Goal: Task Accomplishment & Management: Complete application form

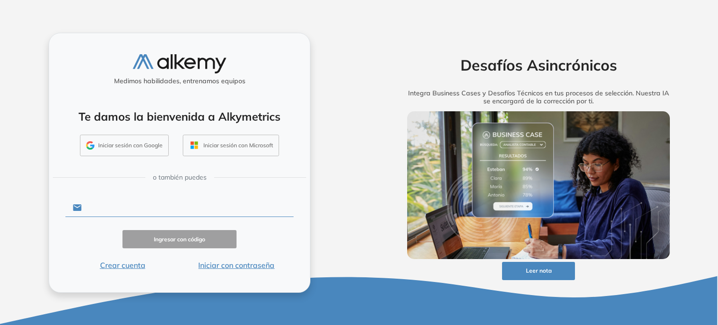
click at [170, 213] on input "text" at bounding box center [188, 208] width 212 height 18
click at [220, 263] on button "Iniciar con contraseña" at bounding box center [236, 264] width 114 height 11
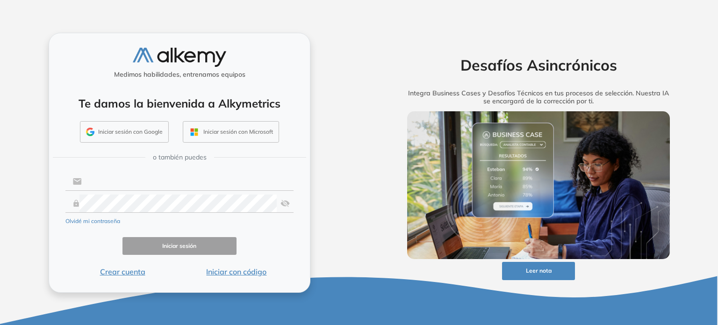
type input "**********"
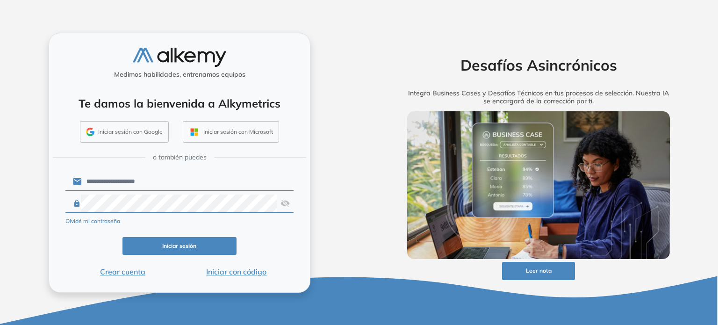
click at [211, 246] on button "Iniciar sesión" at bounding box center [179, 246] width 114 height 18
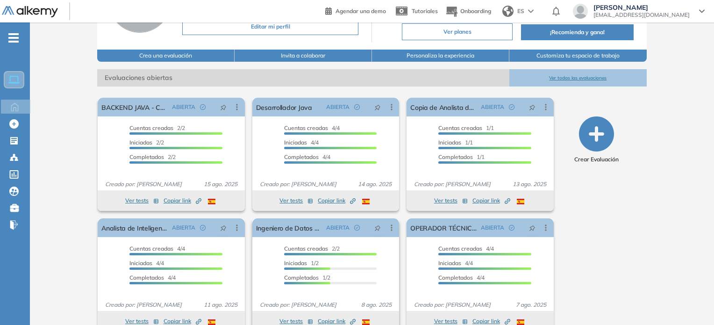
scroll to position [110, 0]
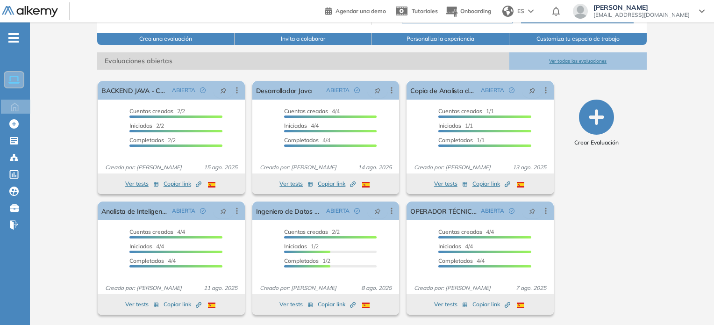
click at [565, 61] on button "Ver todas las evaluaciones" at bounding box center [577, 60] width 137 height 17
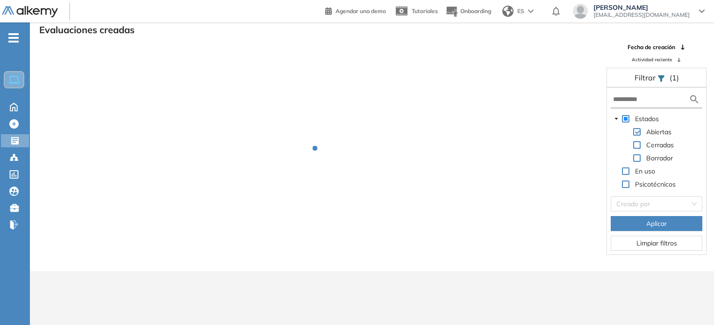
scroll to position [22, 0]
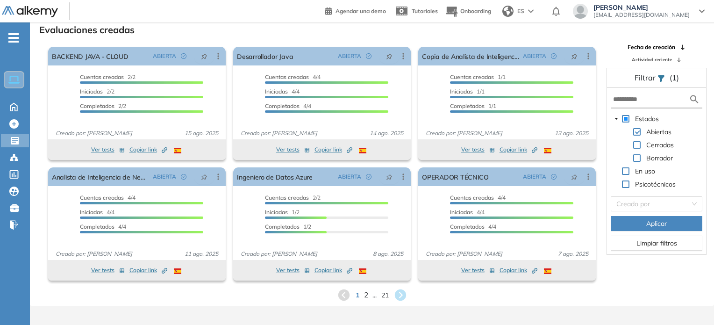
click at [364, 295] on span "2" at bounding box center [366, 294] width 4 height 11
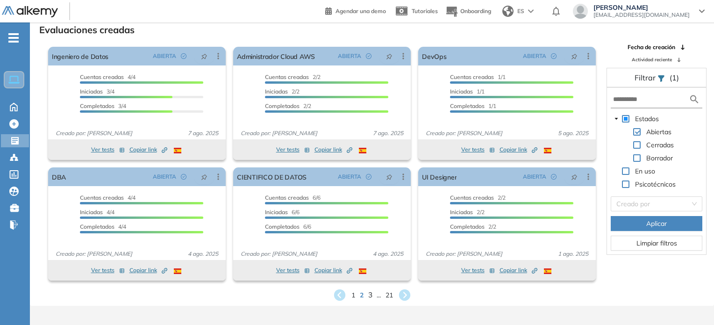
click at [371, 295] on span "3" at bounding box center [370, 294] width 4 height 11
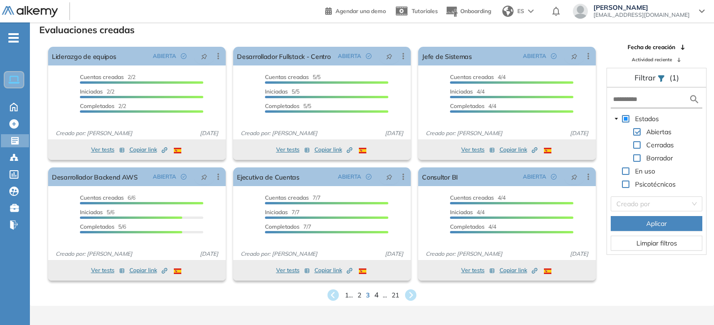
click at [375, 296] on span "4" at bounding box center [376, 294] width 4 height 11
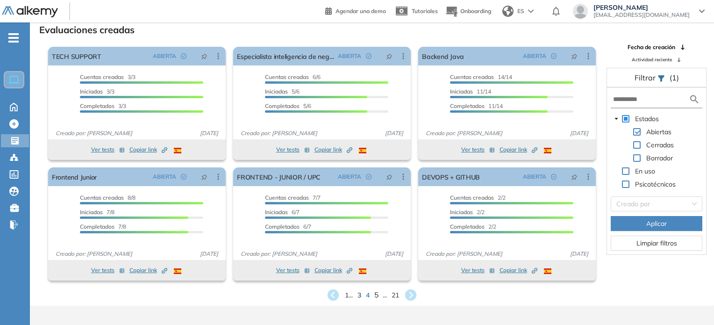
click at [377, 292] on span "5" at bounding box center [376, 294] width 4 height 11
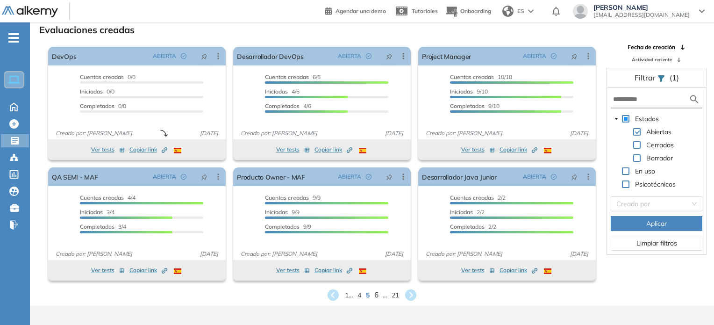
click at [377, 297] on span "6" at bounding box center [376, 294] width 4 height 11
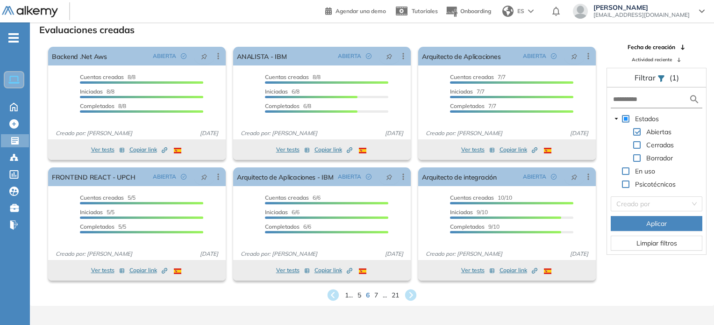
click at [379, 297] on div "1 ... 5 6 7 ... 21" at bounding box center [371, 295] width 669 height 14
click at [377, 296] on span "7" at bounding box center [376, 295] width 4 height 10
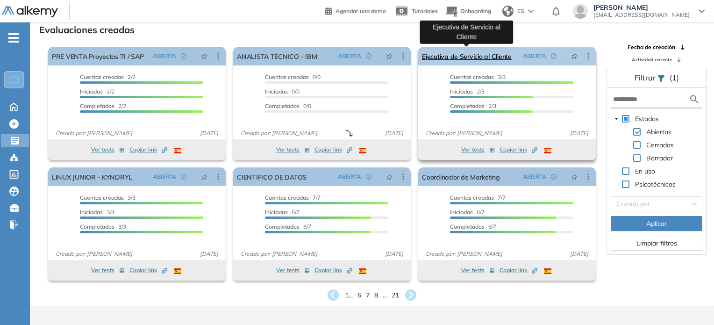
click at [499, 63] on link "Ejecutiva de Servicio al Cliente" at bounding box center [467, 56] width 90 height 19
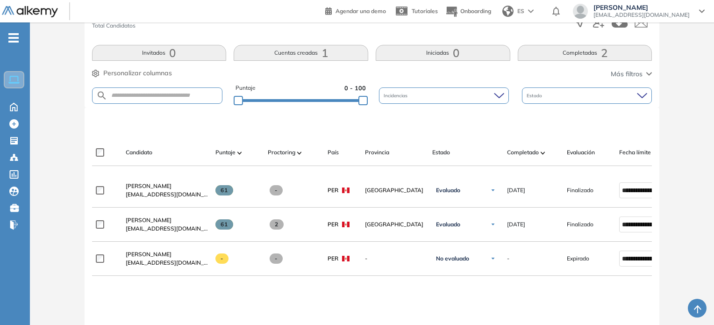
scroll to position [234, 0]
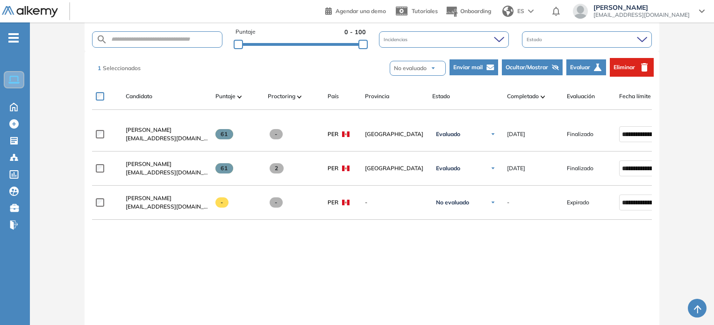
click at [629, 72] on button "Eliminar" at bounding box center [632, 67] width 44 height 19
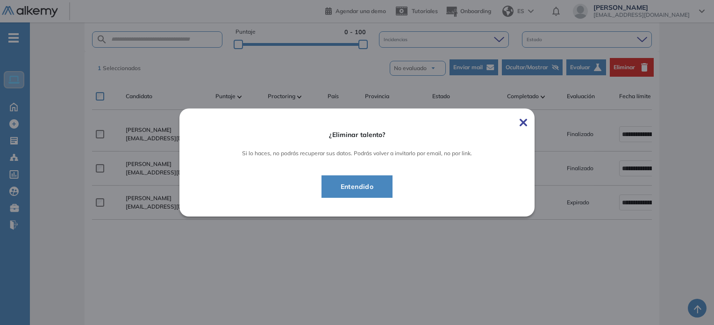
click at [372, 187] on span "Entendido" at bounding box center [357, 186] width 48 height 11
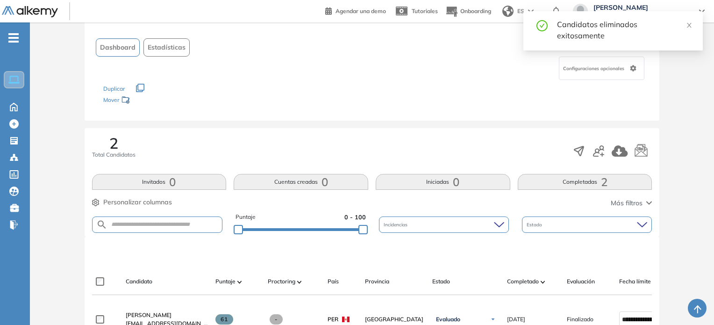
scroll to position [47, 0]
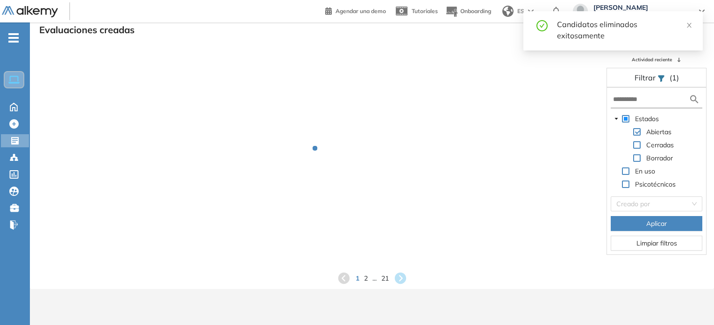
scroll to position [22, 0]
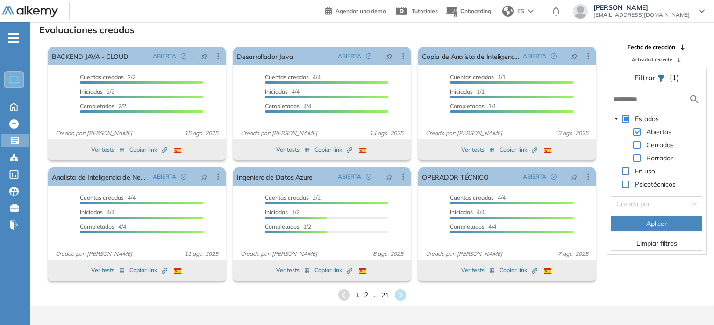
click at [366, 295] on span "2" at bounding box center [366, 294] width 4 height 11
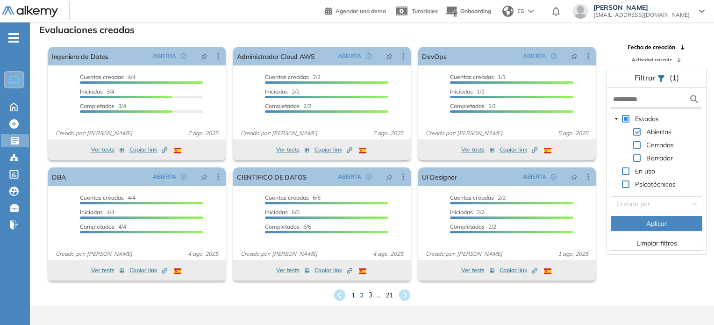
click at [372, 298] on span "3" at bounding box center [370, 294] width 4 height 11
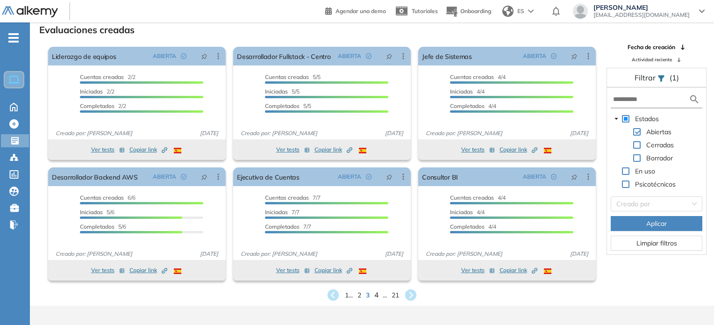
click at [374, 297] on div "1 ... 2 3 4 ... 21" at bounding box center [371, 295] width 669 height 14
click at [376, 297] on span "4" at bounding box center [376, 294] width 4 height 11
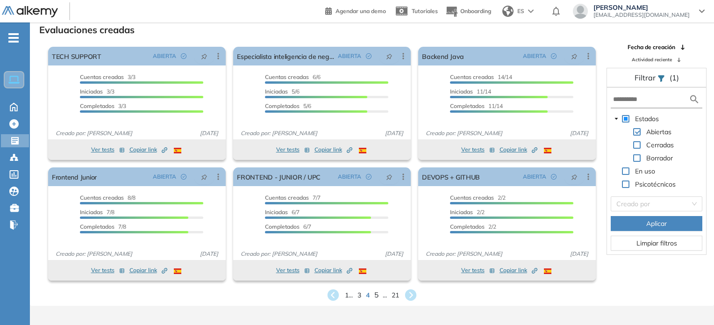
click at [376, 297] on span "5" at bounding box center [376, 294] width 4 height 11
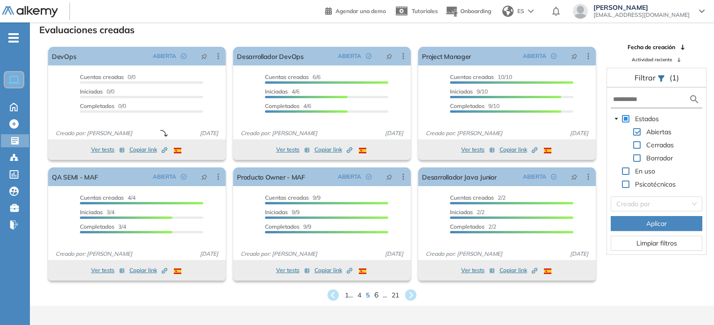
click at [376, 297] on span "6" at bounding box center [376, 294] width 4 height 11
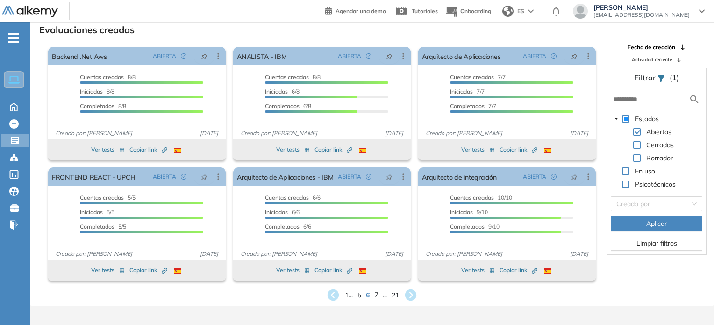
click at [376, 297] on span "7" at bounding box center [376, 294] width 4 height 11
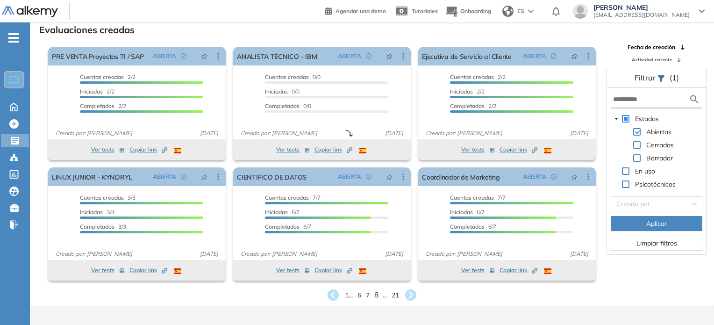
click at [376, 297] on span "8" at bounding box center [376, 294] width 4 height 11
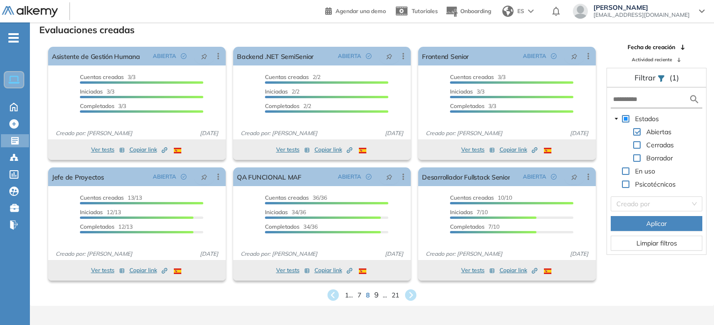
click at [377, 294] on span "9" at bounding box center [376, 294] width 4 height 11
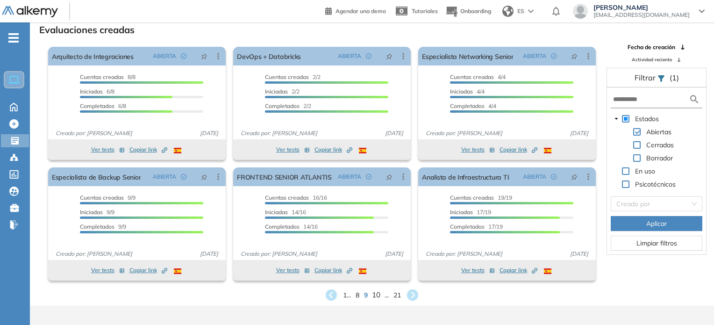
click at [378, 296] on span "10" at bounding box center [376, 294] width 8 height 11
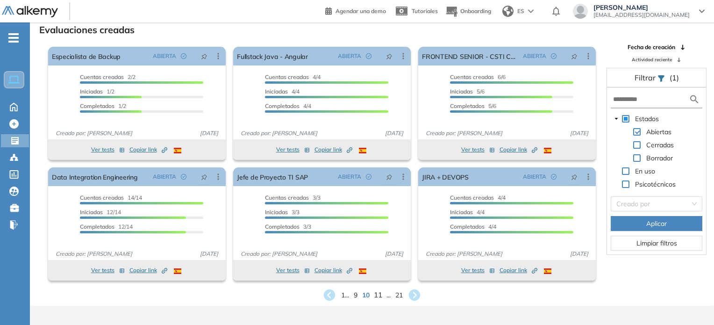
click at [380, 295] on span "11" at bounding box center [378, 294] width 8 height 11
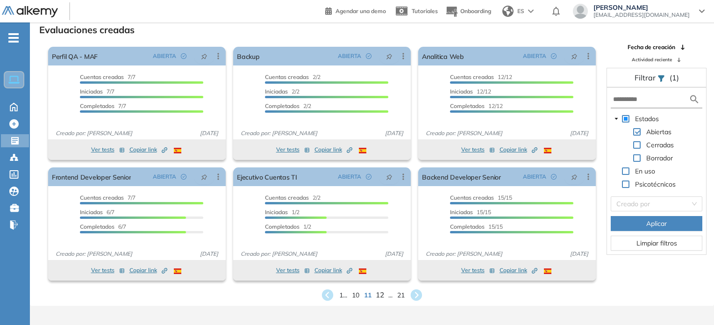
click at [380, 295] on span "12" at bounding box center [380, 294] width 8 height 11
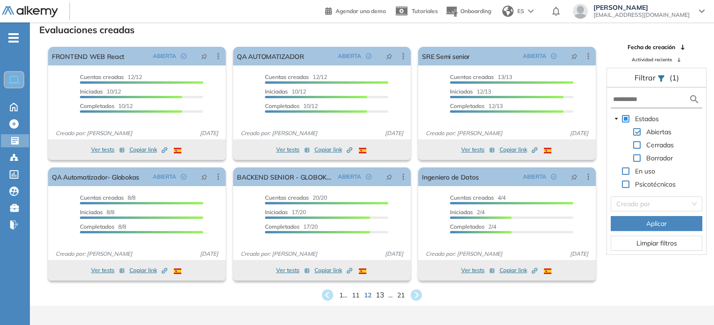
click at [380, 295] on span "13" at bounding box center [380, 294] width 8 height 11
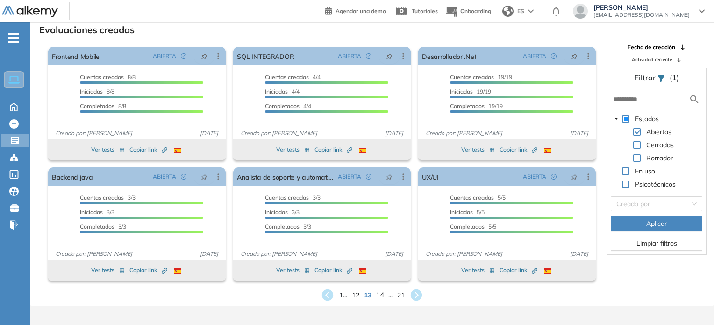
click at [380, 295] on span "14" at bounding box center [380, 294] width 8 height 11
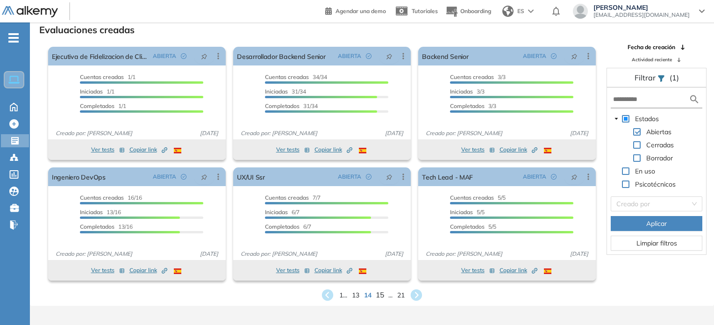
click at [381, 293] on span "15" at bounding box center [380, 294] width 8 height 11
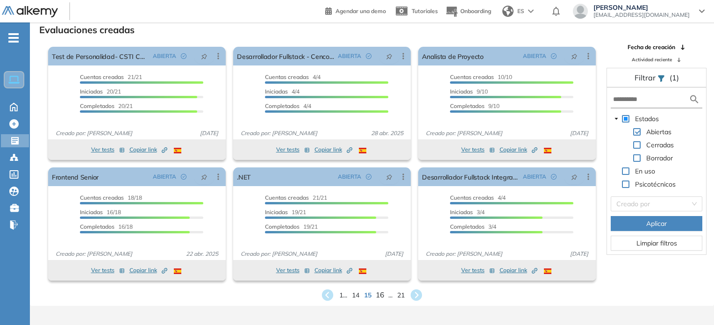
click at [381, 293] on span "16" at bounding box center [380, 294] width 8 height 11
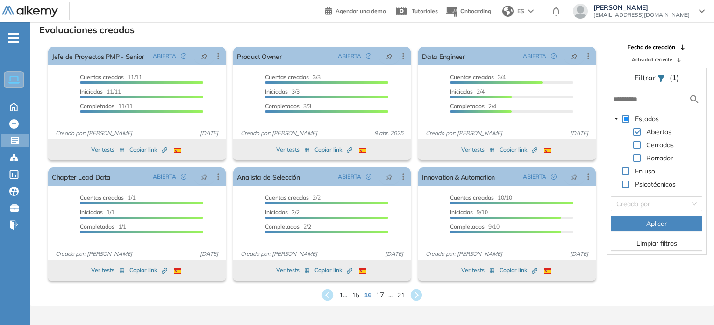
click at [381, 293] on span "17" at bounding box center [380, 294] width 8 height 11
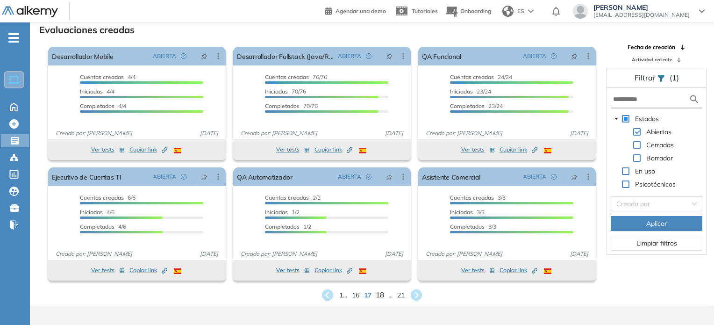
click at [381, 293] on span "18" at bounding box center [380, 294] width 8 height 11
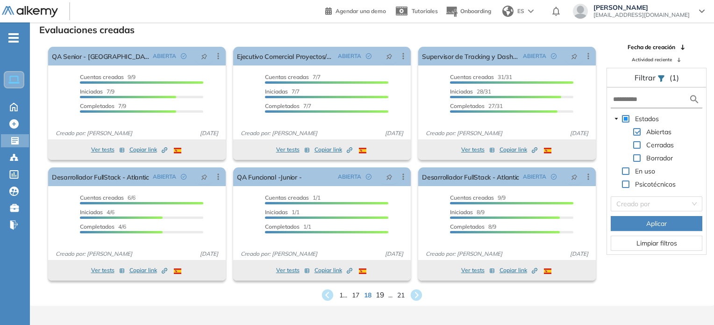
click at [381, 293] on span "19" at bounding box center [380, 294] width 8 height 11
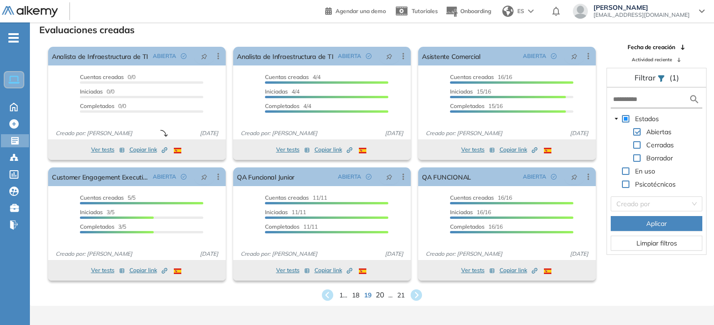
click at [381, 293] on span "20" at bounding box center [380, 294] width 8 height 11
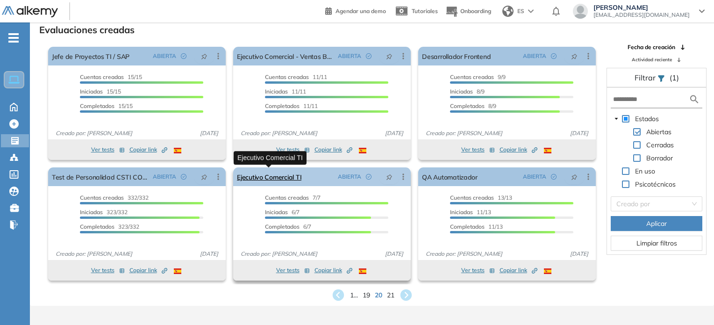
click at [295, 180] on link "Ejecutivo Comercial TI" at bounding box center [269, 176] width 64 height 19
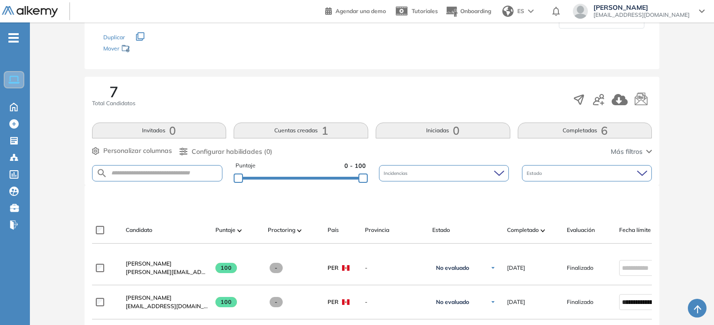
scroll to position [47, 0]
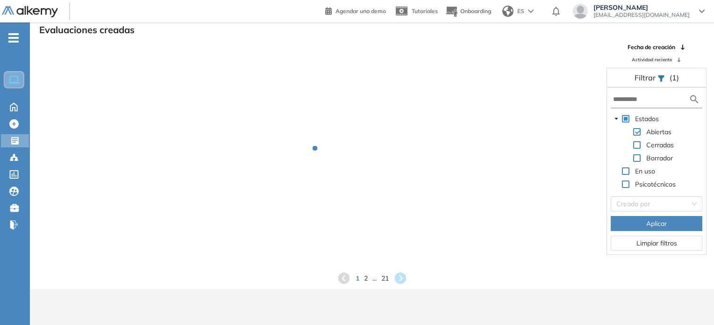
scroll to position [22, 0]
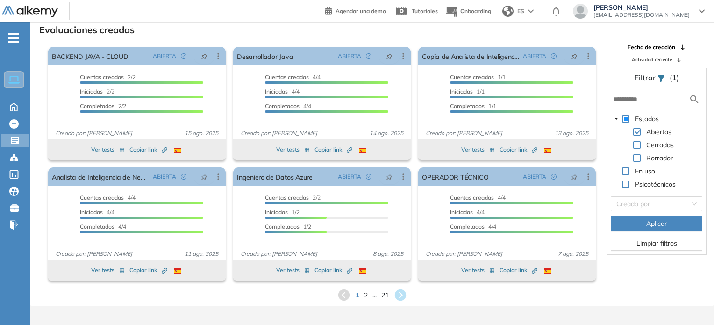
click at [376, 298] on span "..." at bounding box center [374, 295] width 4 height 10
click at [381, 295] on span "21" at bounding box center [385, 294] width 8 height 11
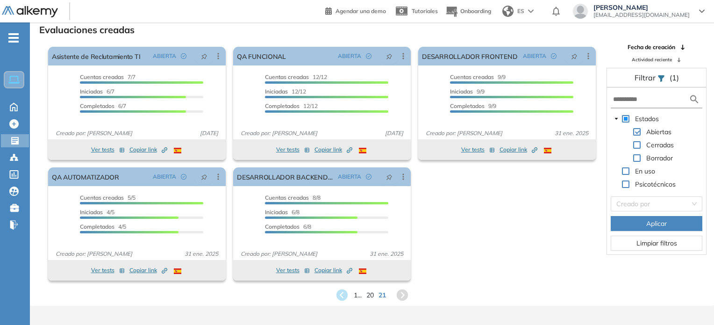
click at [371, 298] on span "20" at bounding box center [369, 295] width 7 height 10
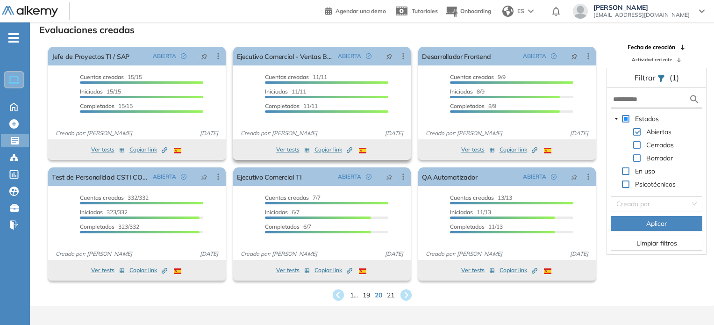
click at [289, 147] on button "Ver tests" at bounding box center [293, 149] width 34 height 11
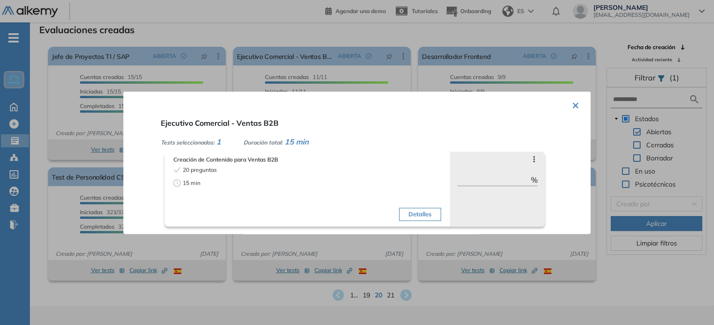
click at [427, 220] on button "Detalles" at bounding box center [420, 214] width 42 height 13
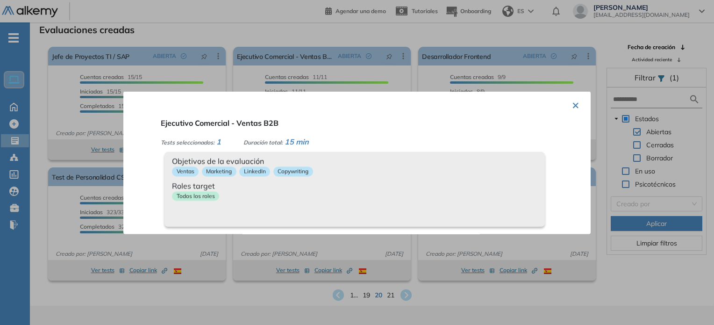
click at [572, 108] on button "×" at bounding box center [575, 104] width 7 height 18
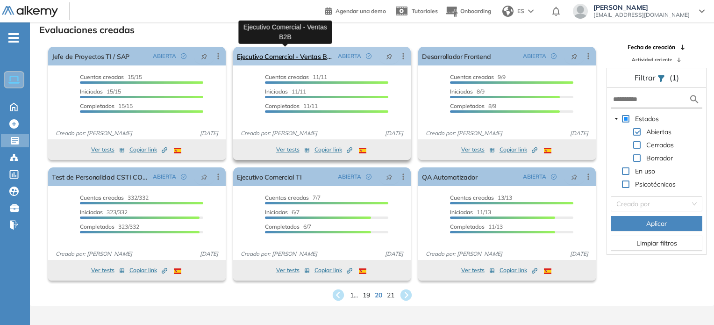
click at [292, 52] on link "Ejecutivo Comercial - Ventas B2B" at bounding box center [285, 56] width 97 height 19
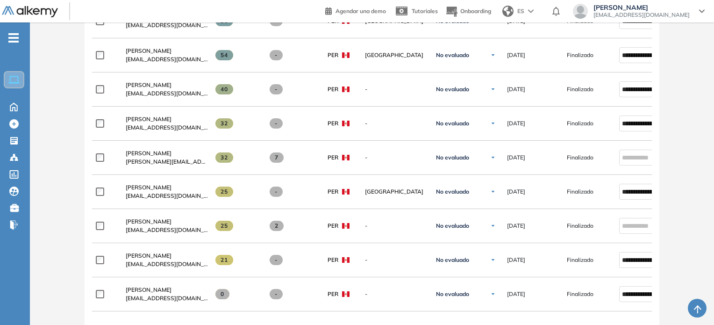
scroll to position [514, 0]
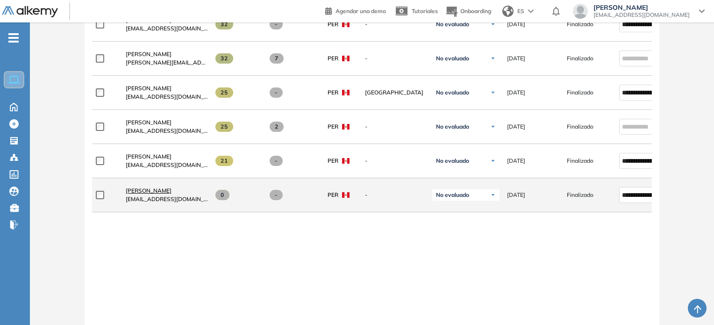
click at [140, 189] on span "[PERSON_NAME]" at bounding box center [149, 190] width 46 height 7
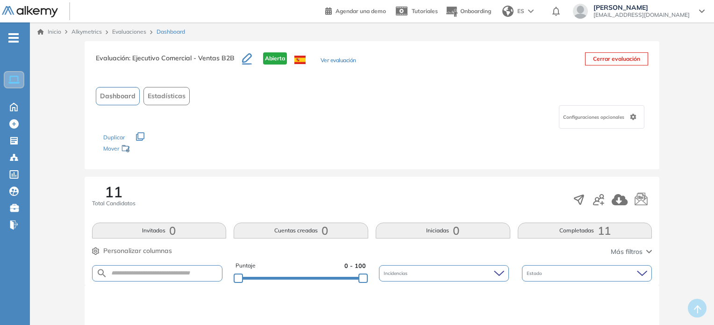
click at [239, 186] on div "11 Total Candidatos" at bounding box center [372, 199] width 560 height 31
click at [339, 63] on button "Ver evaluación" at bounding box center [339, 61] width 36 height 10
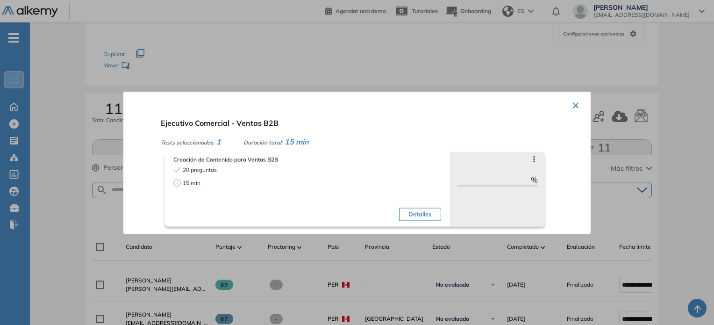
scroll to position [140, 0]
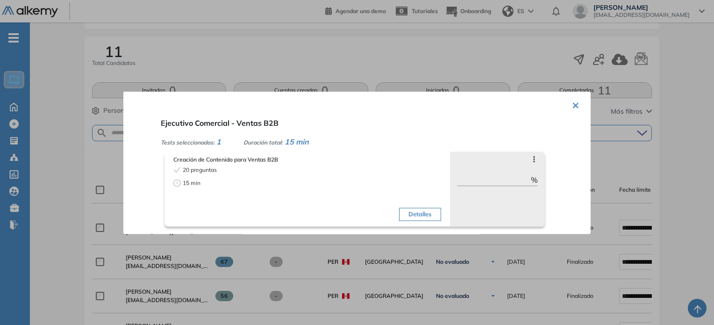
click at [230, 121] on span "Ejecutivo Comercial - Ventas B2B" at bounding box center [220, 122] width 118 height 9
click at [194, 142] on span "Tests seleccionados:" at bounding box center [188, 141] width 54 height 7
click at [415, 213] on button "Detalles" at bounding box center [420, 214] width 42 height 13
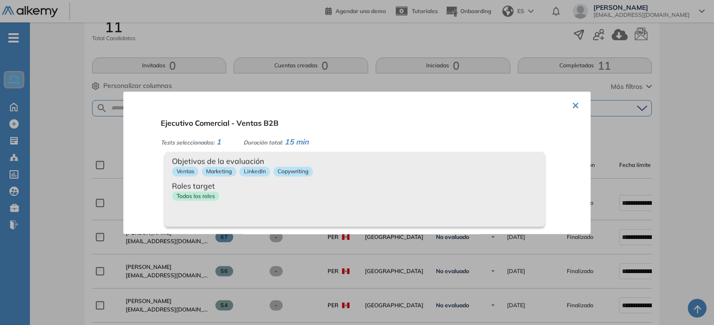
scroll to position [187, 0]
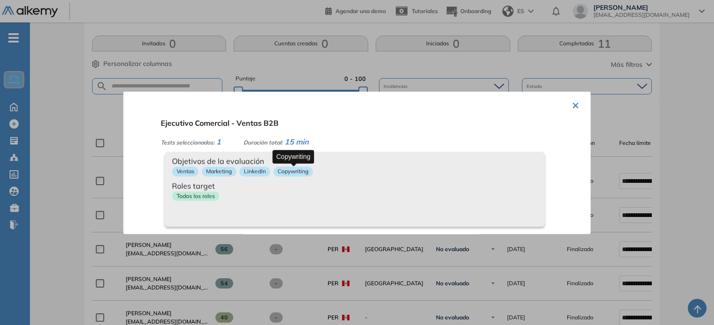
click at [288, 172] on p "Copywriting" at bounding box center [293, 171] width 40 height 10
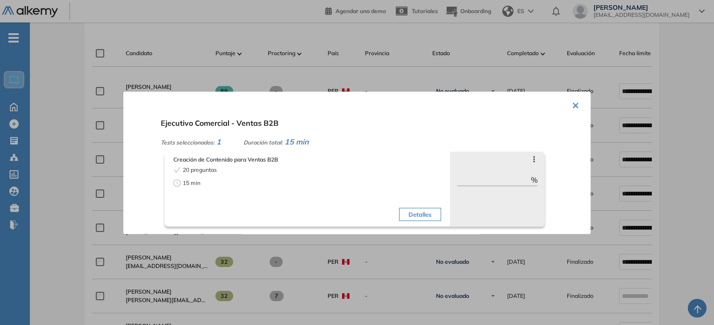
scroll to position [280, 0]
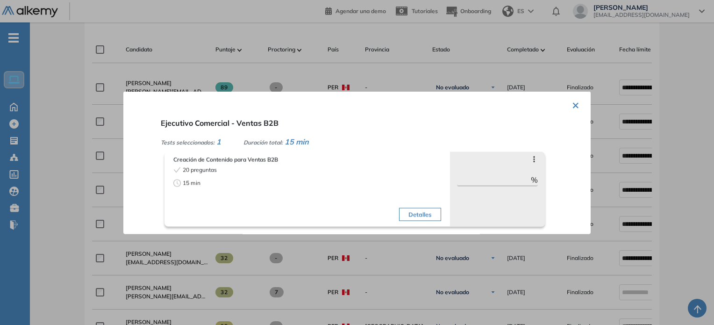
click at [409, 216] on button "Detalles" at bounding box center [420, 214] width 42 height 13
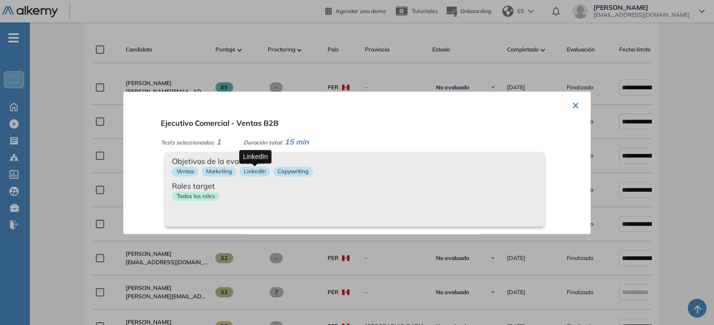
click at [268, 168] on p "LinkedIn" at bounding box center [254, 171] width 31 height 10
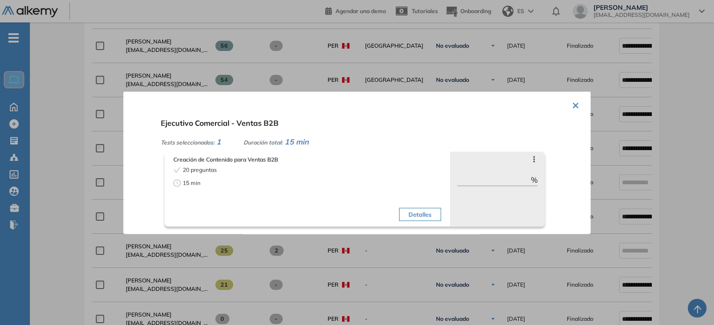
scroll to position [421, 0]
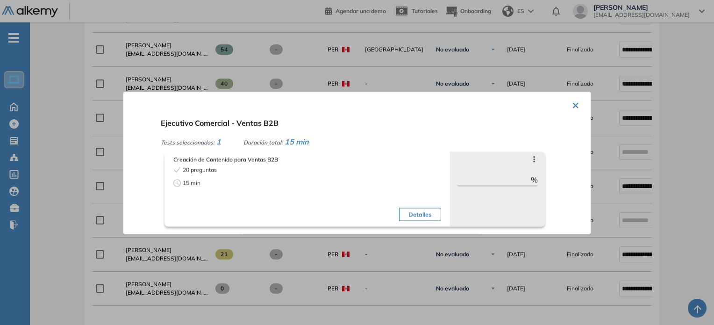
click at [425, 210] on button "Detalles" at bounding box center [420, 214] width 42 height 13
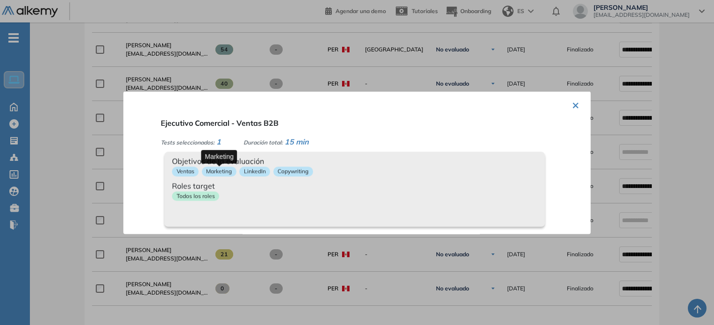
click at [230, 169] on p "Marketing" at bounding box center [219, 171] width 35 height 10
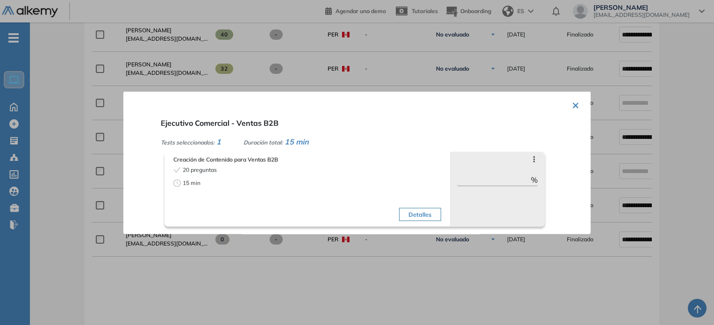
scroll to position [561, 0]
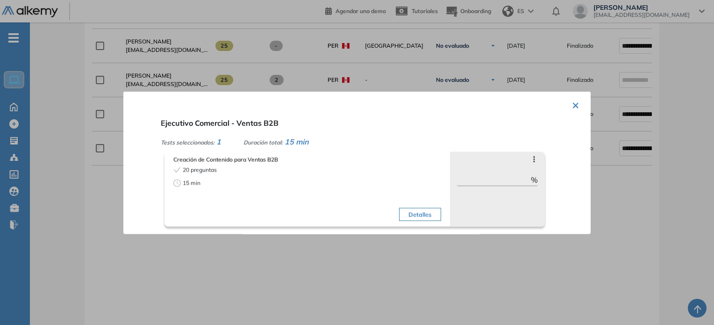
click at [415, 207] on div "Detalles" at bounding box center [374, 194] width 131 height 59
click at [417, 211] on button "Detalles" at bounding box center [420, 214] width 42 height 13
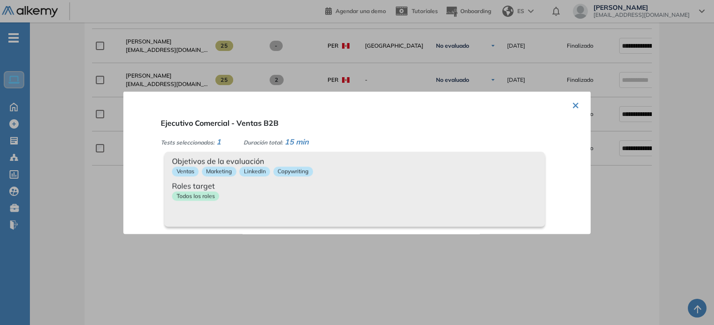
click at [573, 107] on button "×" at bounding box center [575, 104] width 7 height 18
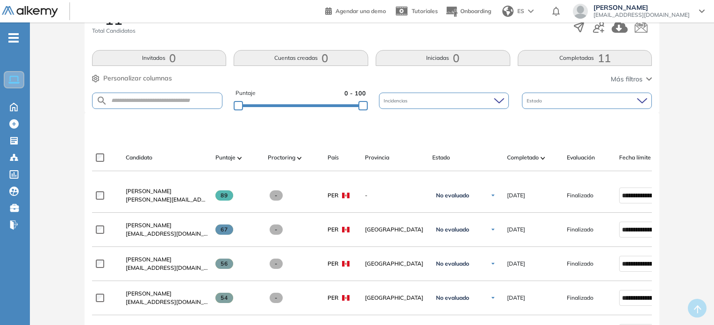
scroll to position [47, 0]
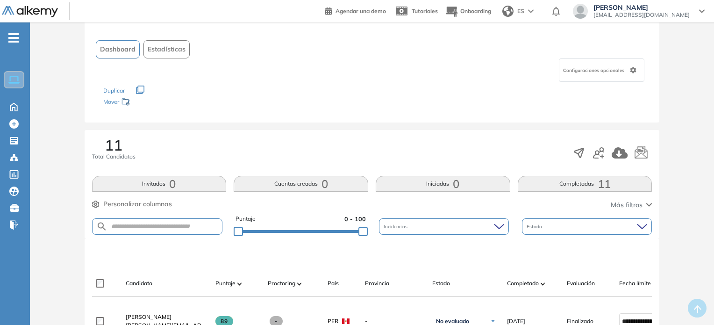
click at [140, 91] on icon "button" at bounding box center [140, 90] width 8 height 8
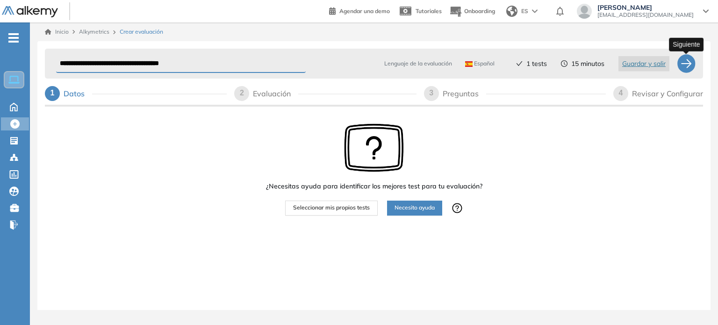
click at [684, 69] on div at bounding box center [686, 63] width 19 height 19
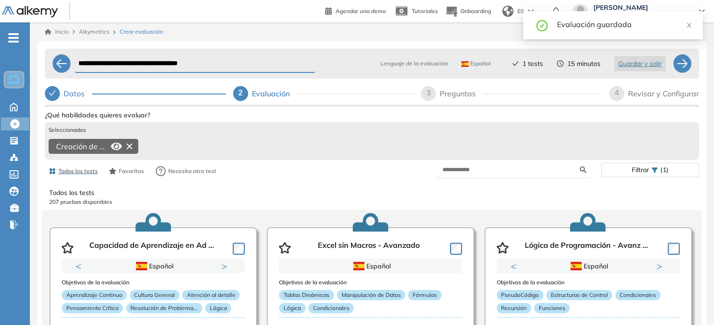
click at [115, 145] on icon at bounding box center [116, 146] width 11 height 11
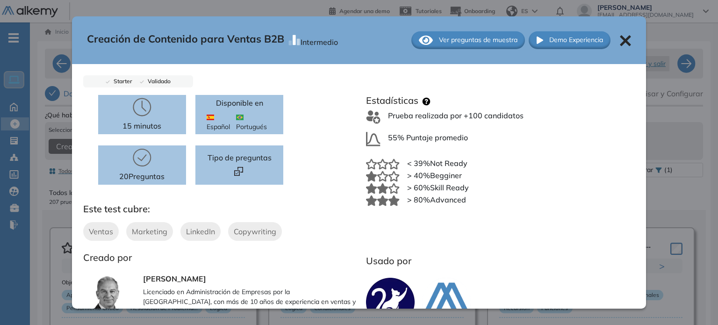
click at [469, 40] on span "Ver preguntas de muestra" at bounding box center [478, 40] width 79 height 10
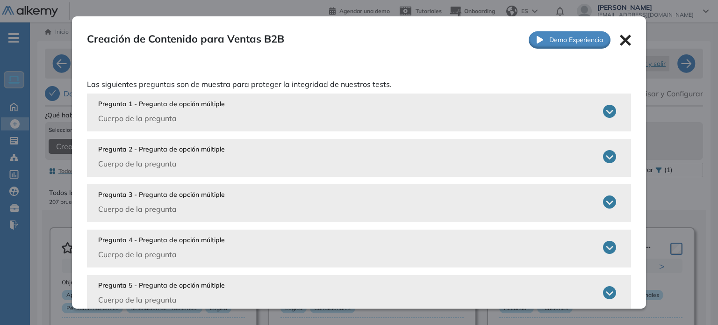
click at [606, 114] on icon at bounding box center [609, 111] width 13 height 13
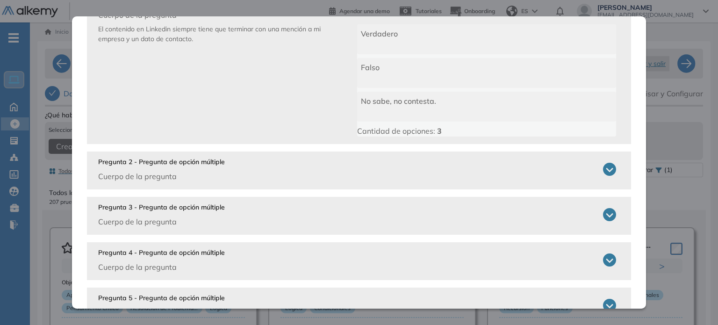
scroll to position [187, 0]
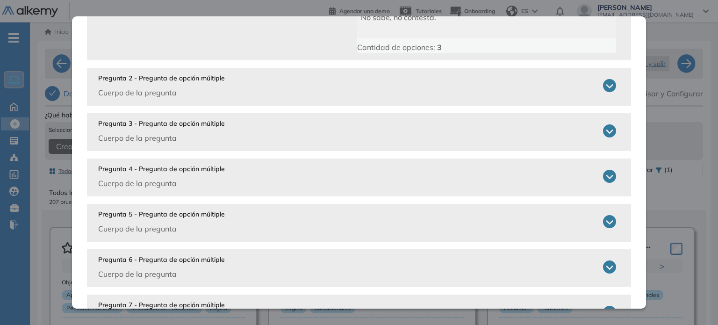
drag, startPoint x: 229, startPoint y: 127, endPoint x: 560, endPoint y: 141, distance: 330.7
click at [230, 127] on div "Pregunta 3 - Pregunta de opción múltiple Cuerpo de la pregunta" at bounding box center [357, 131] width 518 height 25
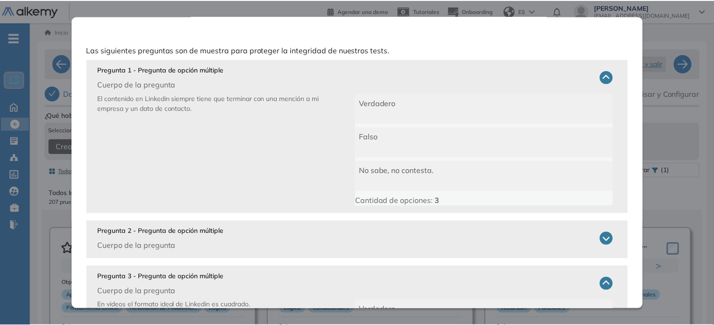
scroll to position [0, 0]
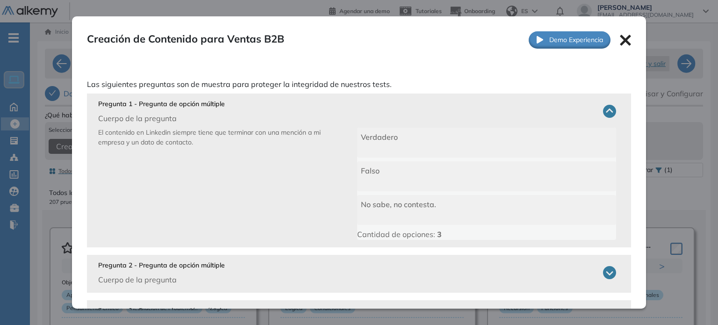
click at [623, 35] on icon at bounding box center [625, 40] width 11 height 11
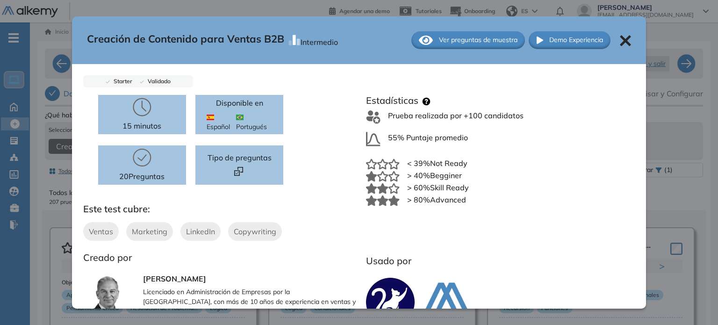
click at [620, 35] on icon at bounding box center [625, 40] width 11 height 11
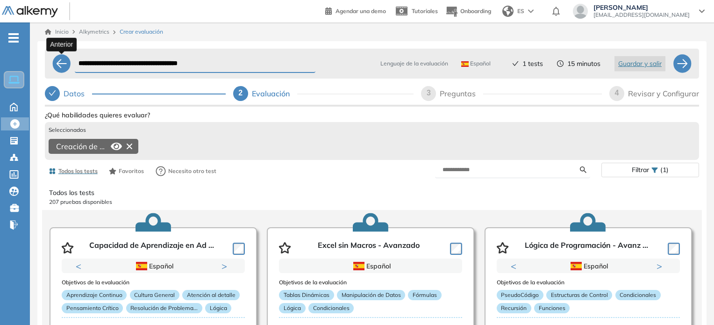
click at [66, 63] on div at bounding box center [61, 63] width 19 height 19
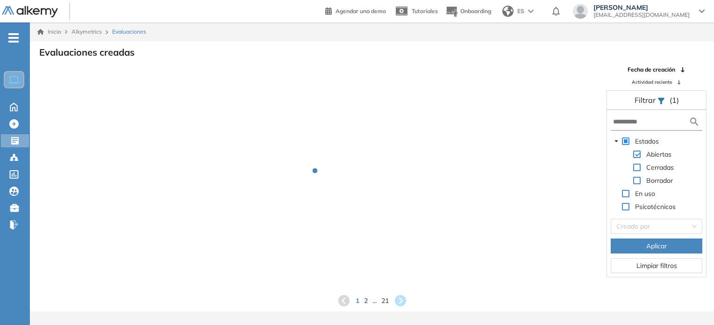
scroll to position [22, 0]
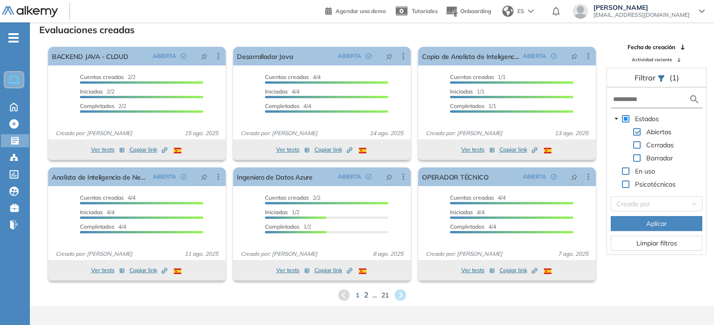
click at [364, 296] on span "2" at bounding box center [366, 294] width 4 height 11
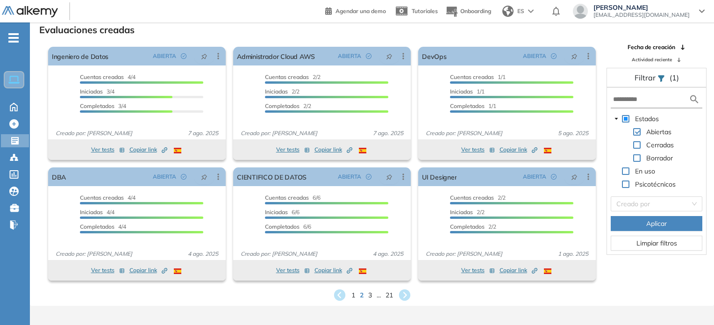
click at [372, 295] on div "1 2 3 ... 21" at bounding box center [371, 295] width 669 height 14
click at [370, 298] on span "3" at bounding box center [370, 294] width 4 height 11
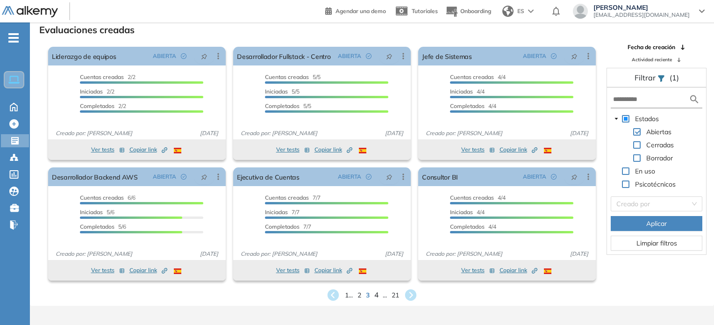
click at [377, 296] on span "4" at bounding box center [376, 294] width 4 height 11
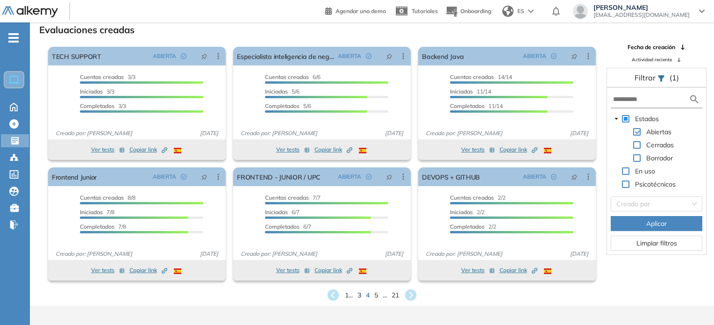
click at [379, 295] on div "1 ... 3 4 5 ... 21" at bounding box center [371, 295] width 669 height 14
click at [375, 296] on span "5" at bounding box center [376, 294] width 4 height 11
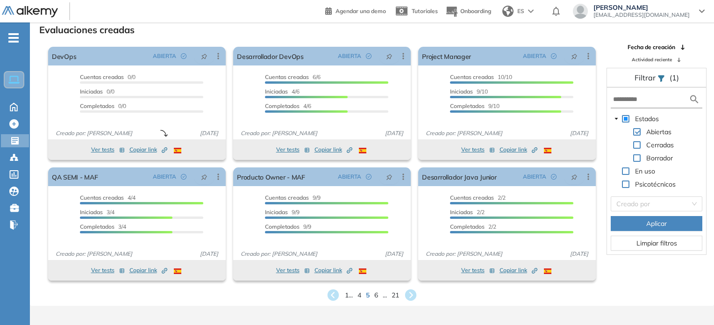
click at [378, 295] on div "1 ... 4 5 6 ... 21" at bounding box center [371, 295] width 669 height 14
click at [375, 298] on span "6" at bounding box center [376, 294] width 4 height 11
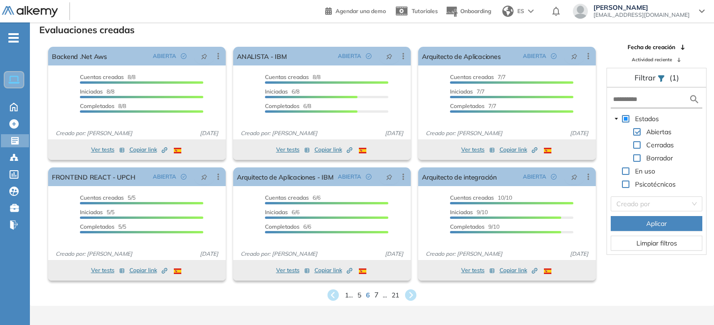
click at [376, 291] on span "7" at bounding box center [376, 294] width 4 height 11
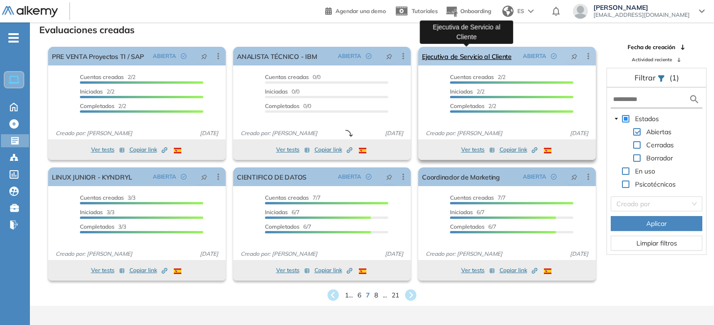
click at [475, 59] on link "Ejecutiva de Servicio al Cliente" at bounding box center [467, 56] width 90 height 19
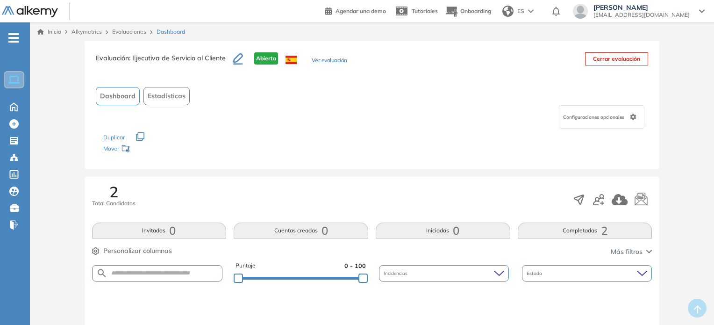
click at [341, 56] on div "Evaluación : Ejecutiva de Servicio al Cliente Abierta Ver evaluación" at bounding box center [221, 63] width 251 height 23
click at [340, 58] on button "Ver evaluación" at bounding box center [330, 61] width 36 height 10
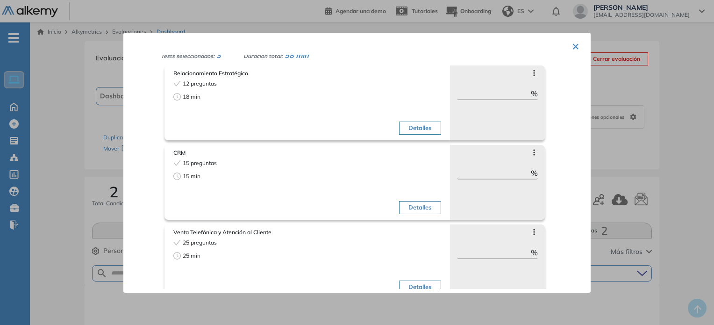
scroll to position [41, 0]
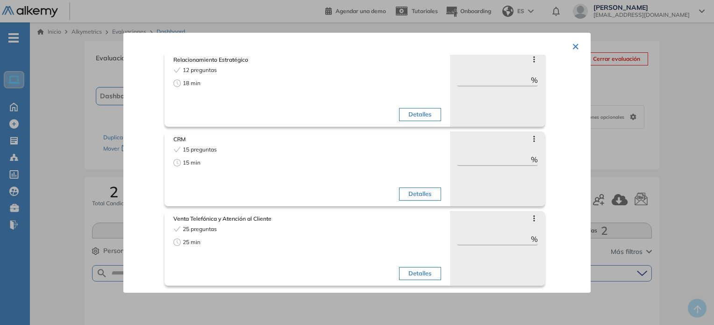
click at [419, 276] on button "Detalles" at bounding box center [420, 273] width 42 height 13
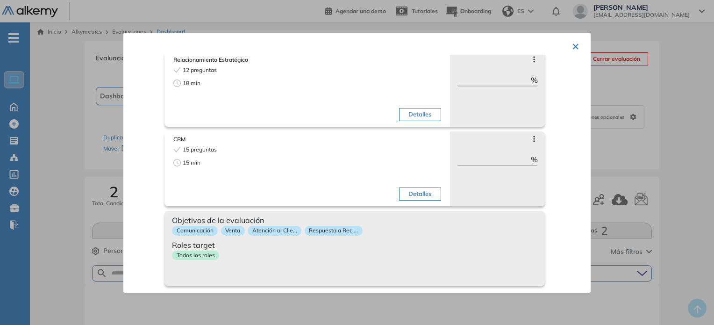
click at [410, 199] on button "Detalles" at bounding box center [420, 193] width 42 height 13
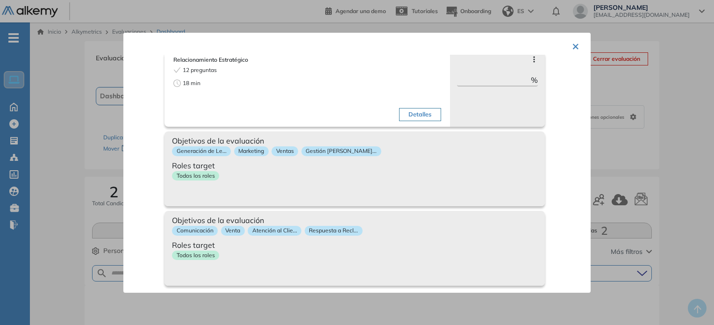
click at [421, 117] on button "Detalles" at bounding box center [420, 114] width 42 height 13
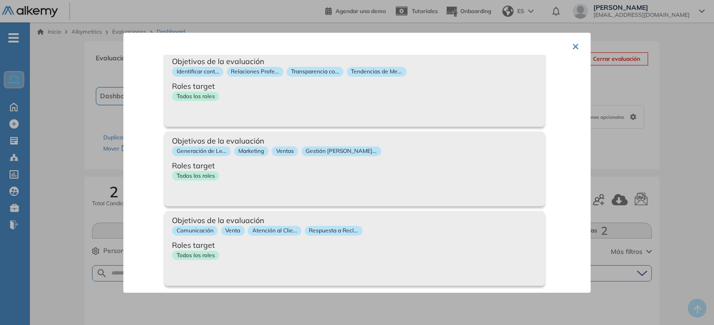
scroll to position [0, 0]
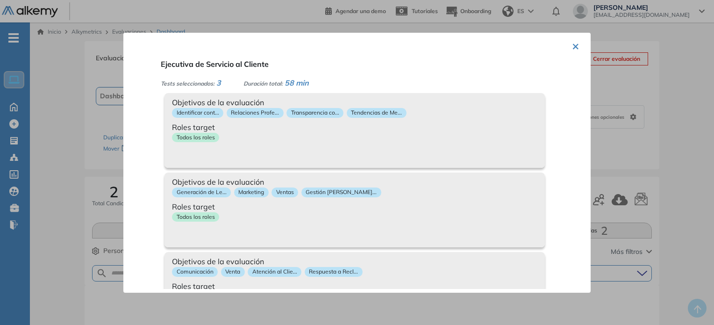
click at [576, 46] on div "× Ejecutiva de Servicio al Cliente Tests seleccionados: 3 Duración total: 58 mi…" at bounding box center [356, 163] width 467 height 260
click at [572, 43] on button "×" at bounding box center [575, 45] width 7 height 18
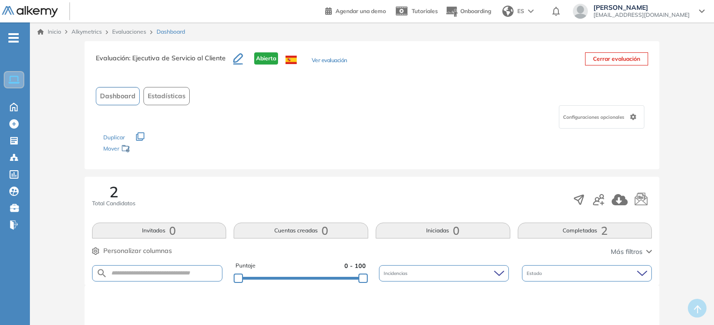
click at [603, 59] on button "Cerrar evaluación" at bounding box center [616, 58] width 63 height 13
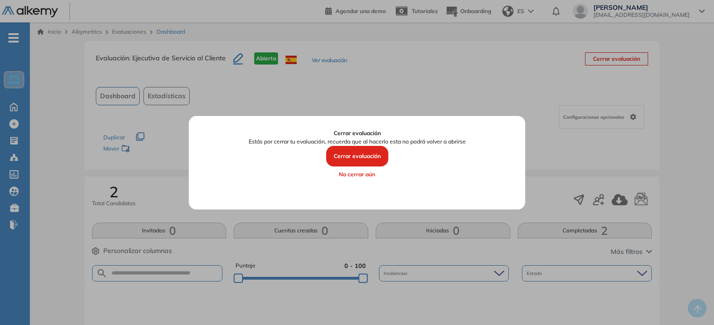
click at [370, 153] on button "Cerrar evaluación" at bounding box center [357, 156] width 62 height 21
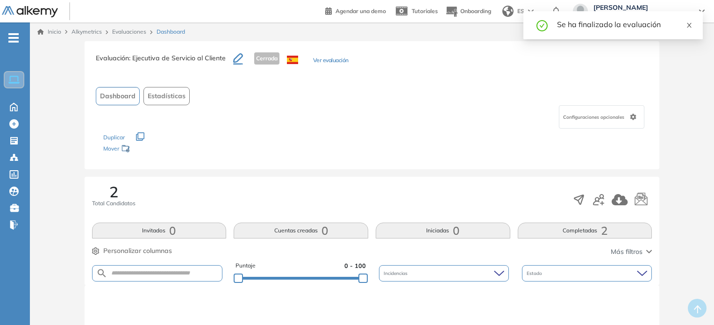
click at [692, 26] on icon "close" at bounding box center [689, 25] width 7 height 7
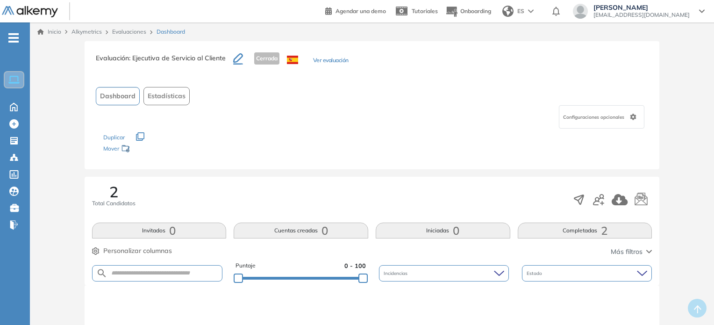
click at [235, 56] on icon "button" at bounding box center [238, 58] width 10 height 11
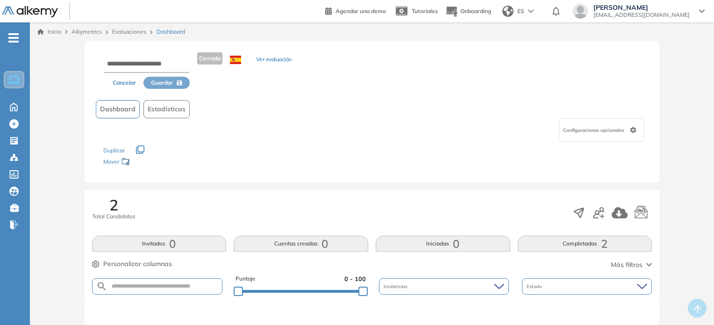
click at [268, 58] on button "Ver evaluación" at bounding box center [274, 60] width 36 height 10
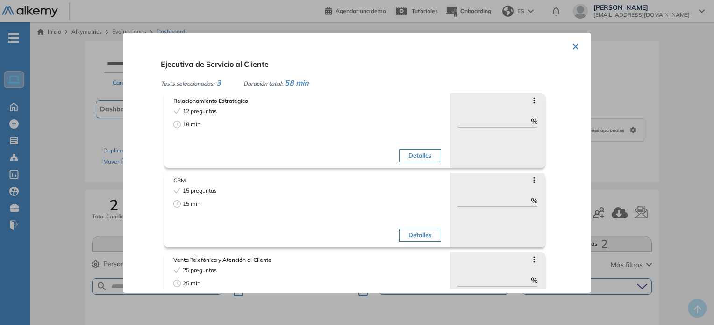
click at [572, 44] on button "×" at bounding box center [575, 45] width 7 height 18
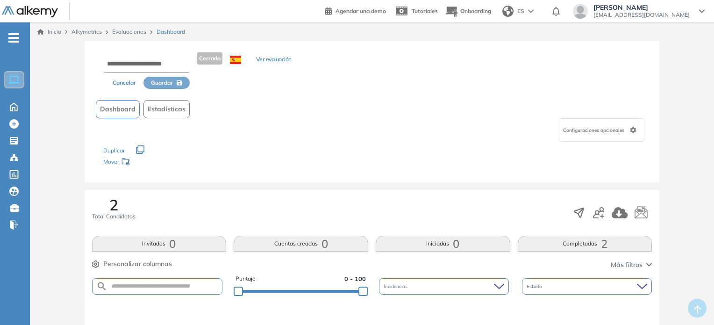
click at [131, 31] on link "Evaluaciones" at bounding box center [129, 31] width 34 height 7
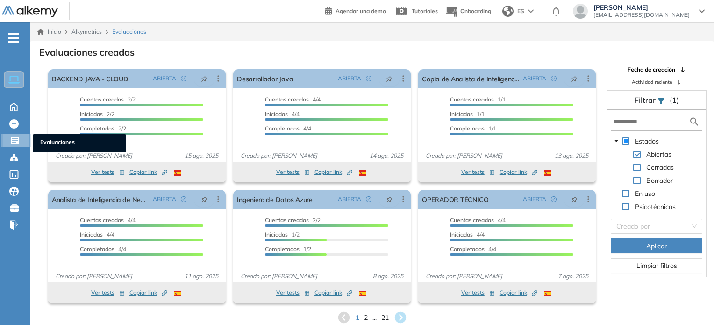
click at [14, 143] on icon at bounding box center [14, 140] width 9 height 9
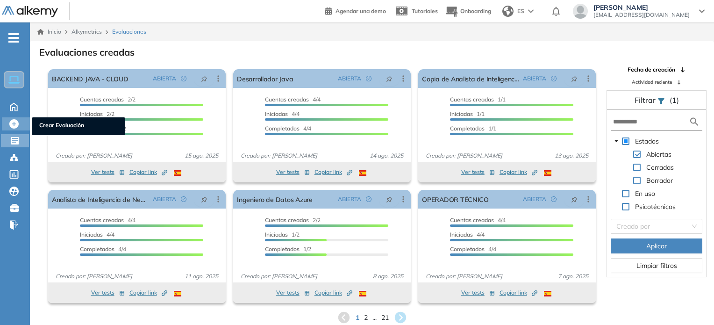
click at [8, 121] on div "Crear Evaluación Crear Evaluación" at bounding box center [16, 123] width 28 height 13
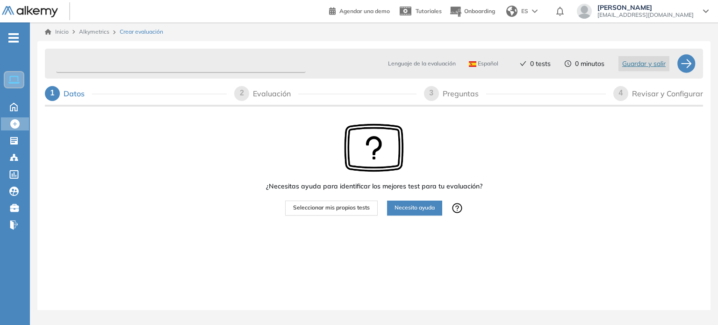
click at [150, 69] on input "text" at bounding box center [181, 64] width 250 height 18
click at [92, 59] on input "**********" at bounding box center [181, 64] width 250 height 18
click at [136, 68] on input "**********" at bounding box center [181, 64] width 250 height 18
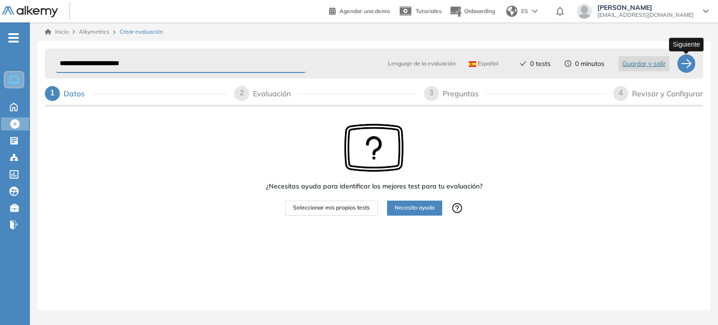
click at [683, 64] on div at bounding box center [686, 63] width 19 height 19
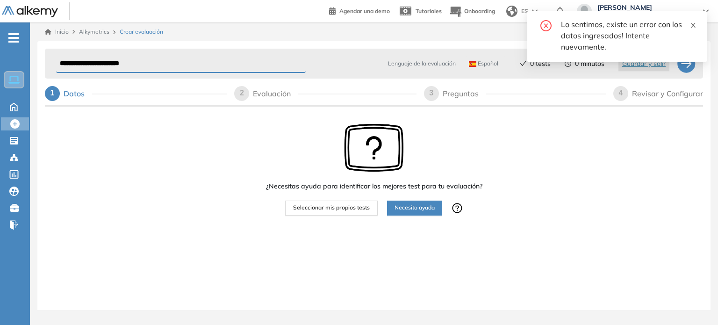
click at [690, 24] on icon "close" at bounding box center [693, 25] width 7 height 7
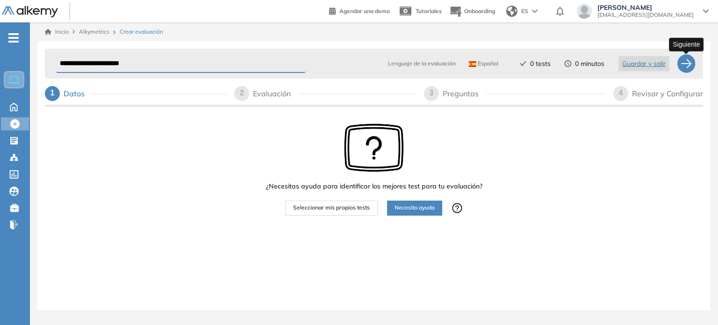
click at [684, 64] on div at bounding box center [686, 63] width 19 height 19
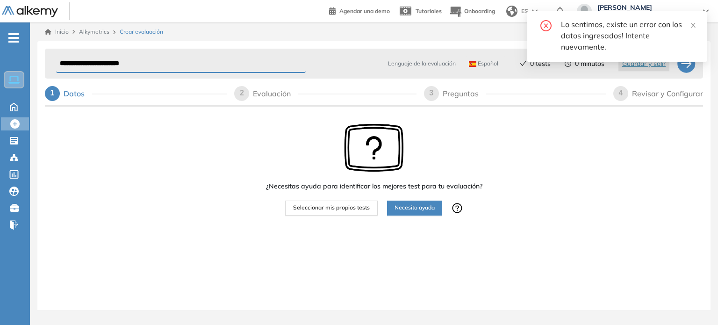
click at [647, 41] on div "Lo sentimos, existe un error con los datos ingresados! Intente nuevamente." at bounding box center [628, 36] width 135 height 34
click at [684, 66] on div "Lo sentimos, existe un error con los datos ingresados! Intente nuevamente." at bounding box center [616, 40] width 179 height 58
drag, startPoint x: 507, startPoint y: 112, endPoint x: 196, endPoint y: 46, distance: 318.1
click at [501, 111] on div "¿Necesitas ayuda para identificar los mejores test para tu evaluación? Seleccio…" at bounding box center [374, 198] width 658 height 180
click at [183, 60] on input "**********" at bounding box center [181, 64] width 250 height 18
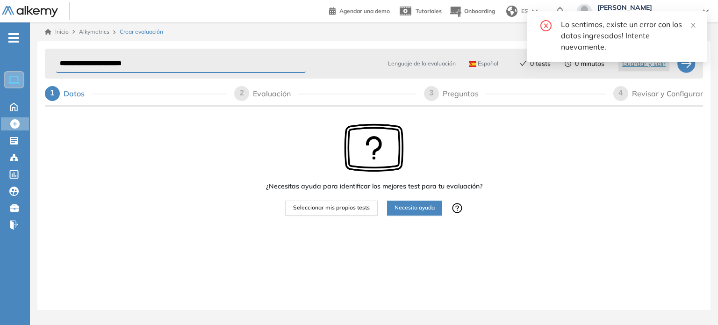
type input "**********"
click at [690, 71] on div at bounding box center [686, 63] width 19 height 19
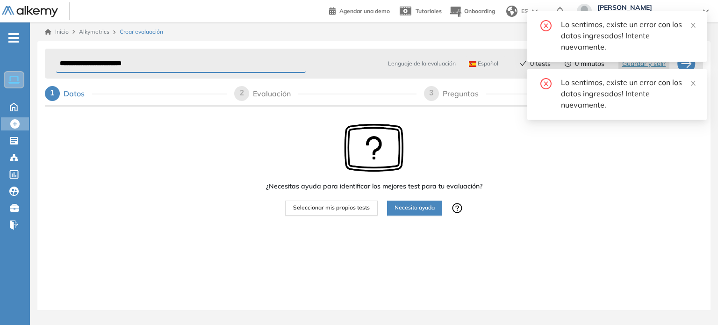
click at [694, 52] on div "Lo sentimos, existe un error con los datos ingresados! Intente nuevamente." at bounding box center [616, 36] width 179 height 50
drag, startPoint x: 697, startPoint y: 80, endPoint x: 693, endPoint y: 83, distance: 5.0
click at [695, 81] on div "Lo sentimos, existe un error con los datos ingresados! Intente nuevamente." at bounding box center [616, 94] width 179 height 50
drag, startPoint x: 693, startPoint y: 83, endPoint x: 690, endPoint y: 47, distance: 36.6
click at [693, 83] on icon "close" at bounding box center [693, 83] width 5 height 5
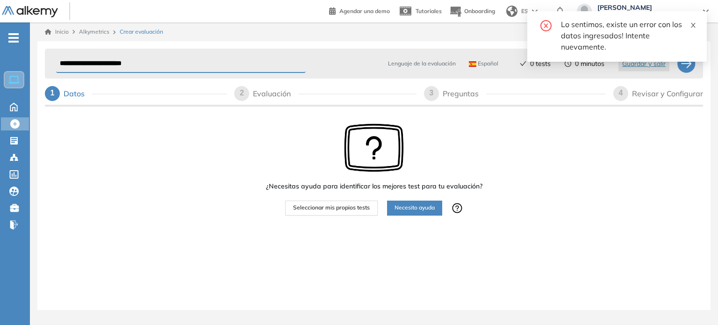
click at [689, 29] on div "Lo sentimos, existe un error con los datos ingresados! Intente nuevamente." at bounding box center [628, 36] width 135 height 34
click at [691, 26] on icon "close" at bounding box center [693, 25] width 7 height 7
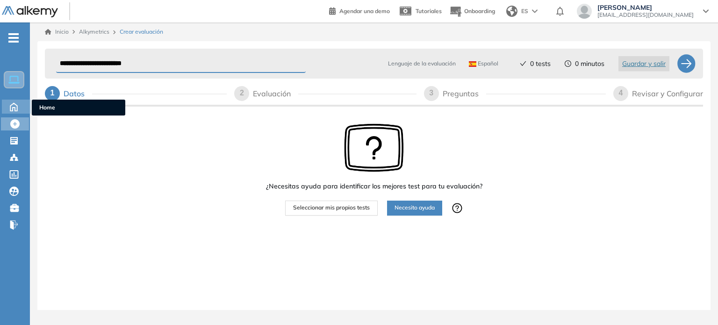
click at [12, 106] on icon at bounding box center [14, 105] width 16 height 11
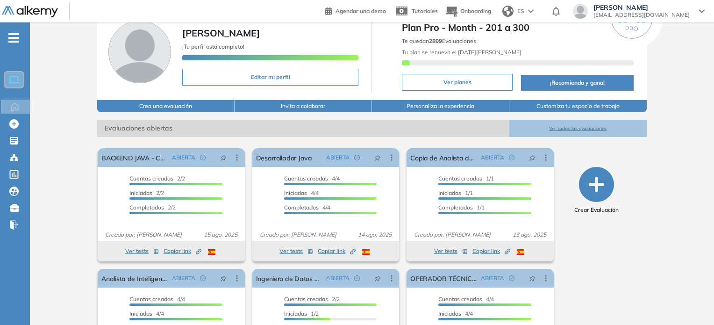
scroll to position [17, 0]
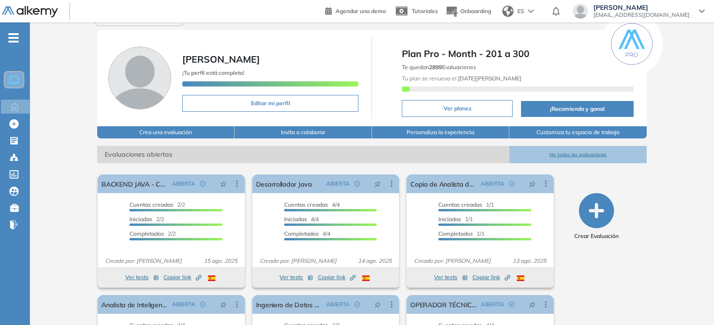
click at [598, 212] on icon "button" at bounding box center [596, 210] width 35 height 35
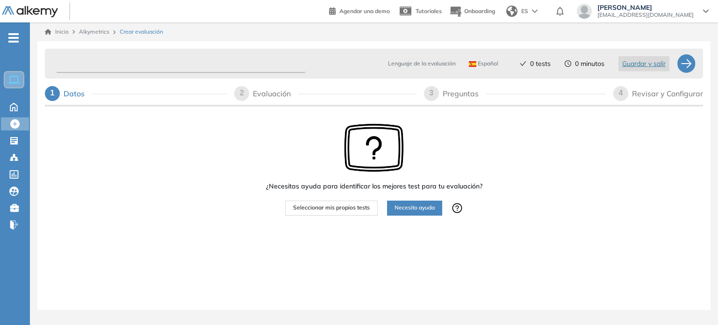
click at [211, 67] on input "text" at bounding box center [181, 64] width 250 height 18
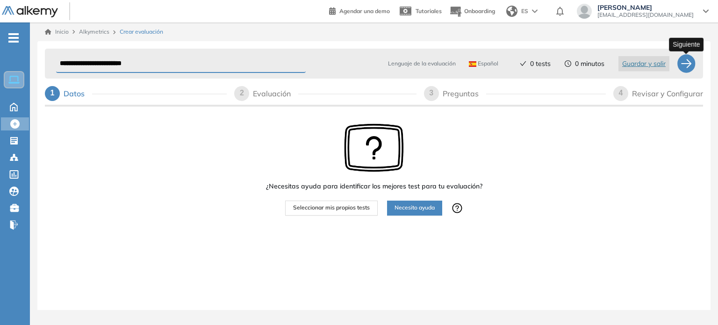
type input "**********"
click at [687, 64] on div at bounding box center [686, 63] width 19 height 19
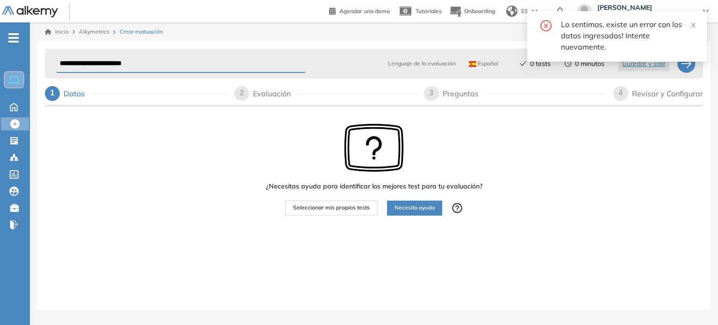
click at [267, 100] on div "Evaluación" at bounding box center [275, 93] width 45 height 15
click at [243, 90] on span "2" at bounding box center [242, 93] width 4 height 8
drag, startPoint x: 694, startPoint y: 24, endPoint x: 684, endPoint y: 27, distance: 10.7
click at [694, 24] on icon "close" at bounding box center [693, 25] width 7 height 7
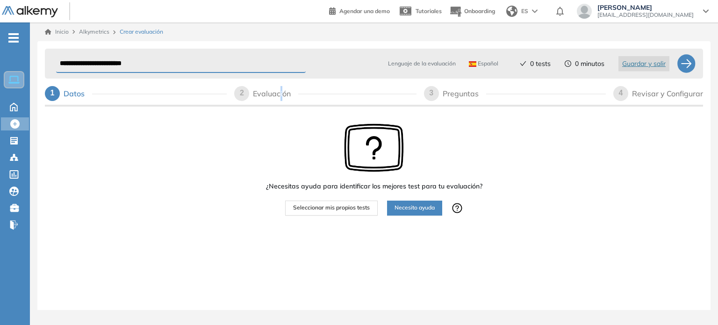
drag, startPoint x: 281, startPoint y: 96, endPoint x: 129, endPoint y: 96, distance: 152.4
click at [280, 96] on div "Evaluación" at bounding box center [275, 93] width 45 height 15
click at [64, 95] on div "Datos" at bounding box center [78, 93] width 29 height 15
click at [445, 93] on div "Preguntas" at bounding box center [464, 93] width 43 height 15
click at [331, 212] on button "Seleccionar mis propios tests" at bounding box center [331, 207] width 93 height 15
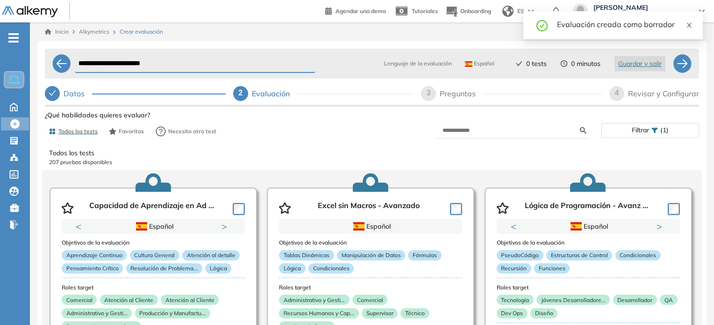
click at [690, 24] on icon "close" at bounding box center [689, 25] width 7 height 7
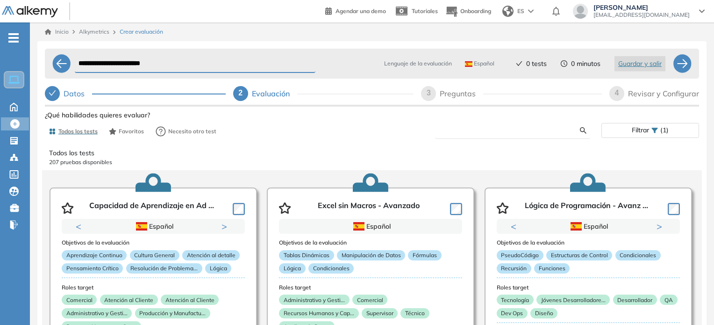
click at [455, 133] on input "text" at bounding box center [511, 130] width 137 height 8
type input "*********"
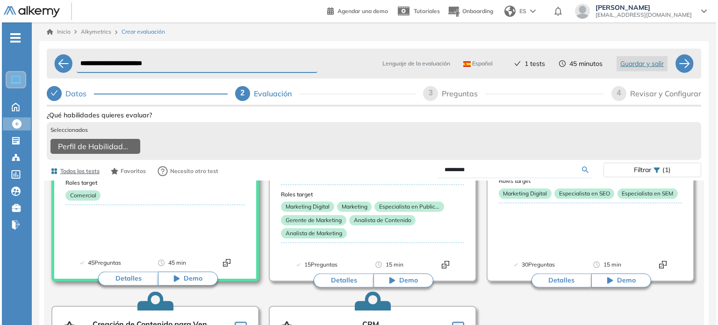
scroll to position [140, 0]
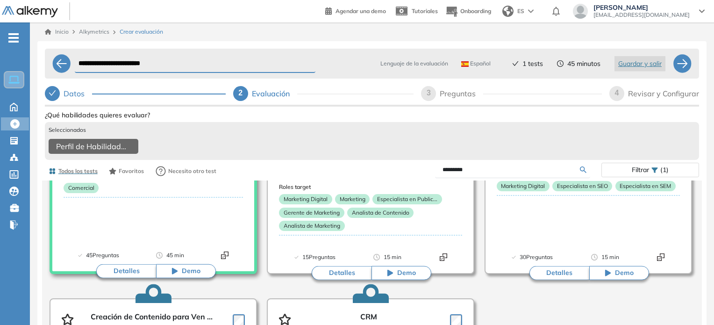
click at [137, 275] on button "Detalles" at bounding box center [126, 271] width 60 height 14
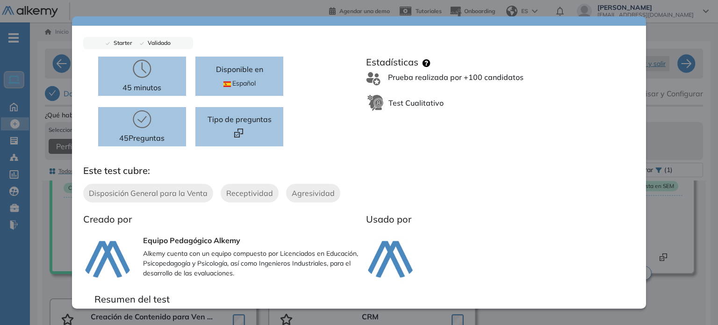
scroll to position [0, 0]
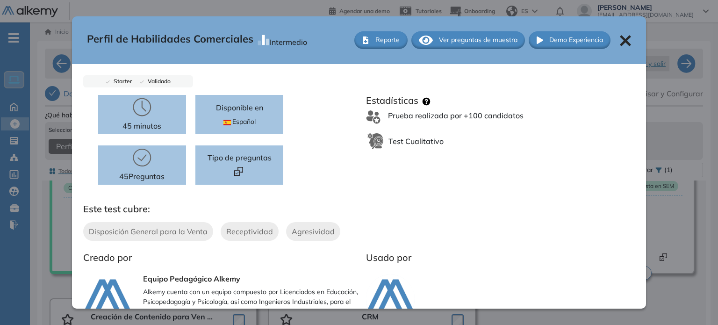
click at [454, 41] on span "Ver preguntas de muestra" at bounding box center [478, 40] width 79 height 10
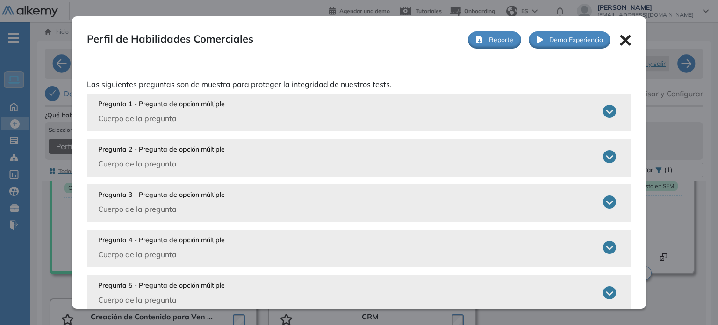
click at [410, 111] on div "Pregunta 1 - Pregunta de opción múltiple Cuerpo de la pregunta" at bounding box center [357, 111] width 518 height 25
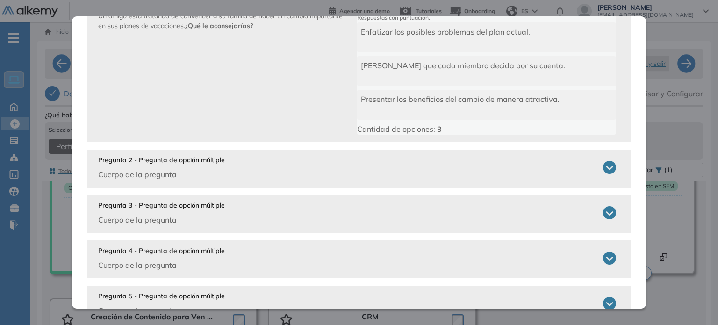
scroll to position [140, 0]
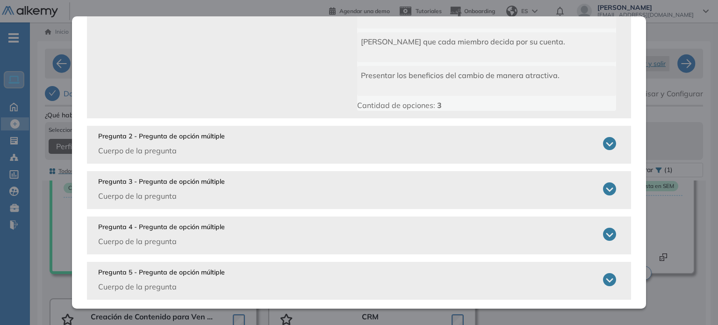
click at [342, 196] on div "Pregunta 3 - Pregunta de opción múltiple Cuerpo de la pregunta" at bounding box center [357, 189] width 518 height 25
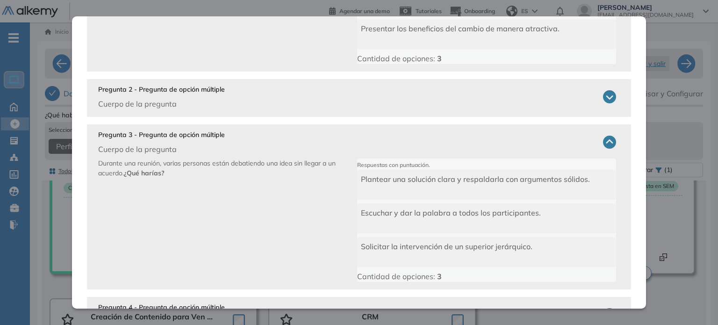
scroll to position [277, 0]
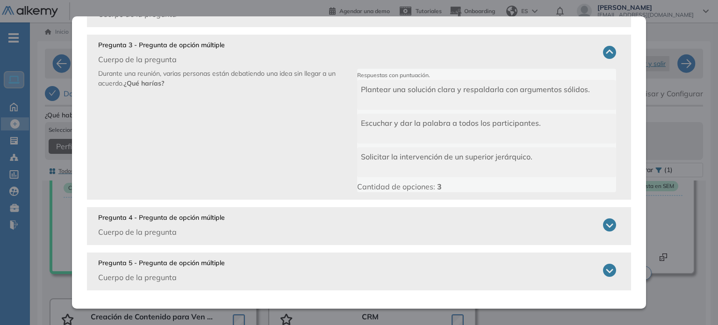
click at [201, 265] on p "Pregunta 5 - Pregunta de opción múltiple" at bounding box center [161, 263] width 127 height 10
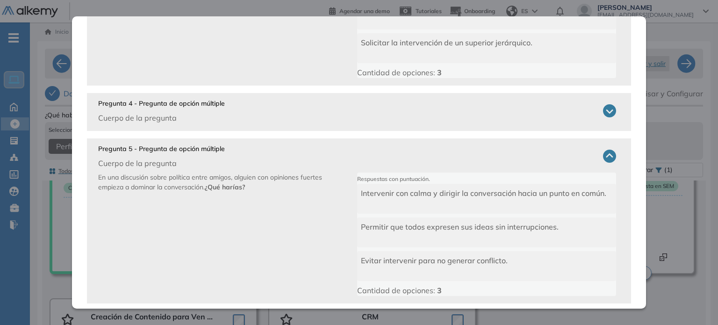
scroll to position [404, 0]
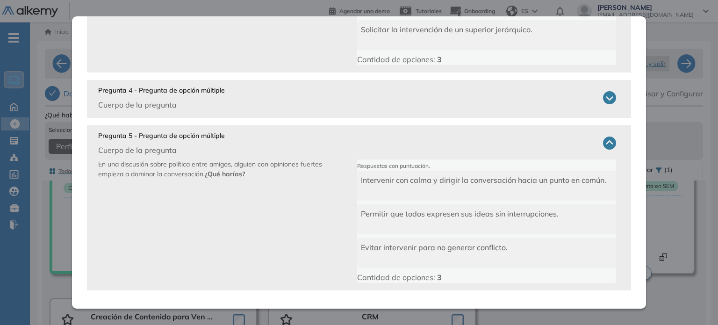
click at [191, 100] on p "Cuerpo de la pregunta" at bounding box center [161, 104] width 127 height 11
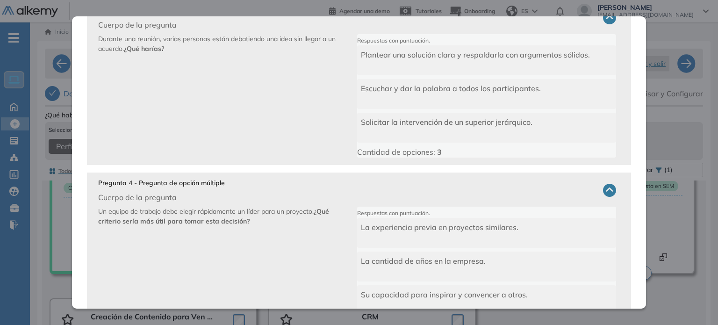
scroll to position [310, 0]
click at [604, 21] on icon at bounding box center [609, 18] width 13 height 13
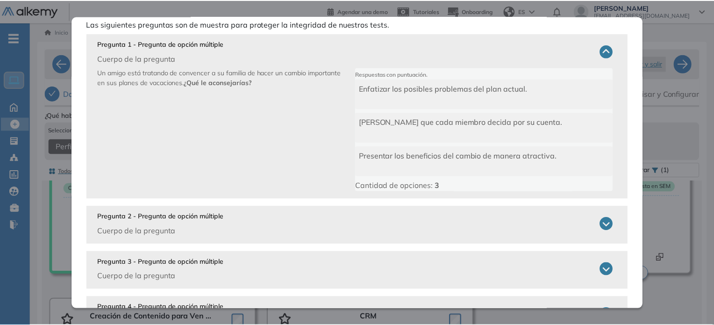
scroll to position [0, 0]
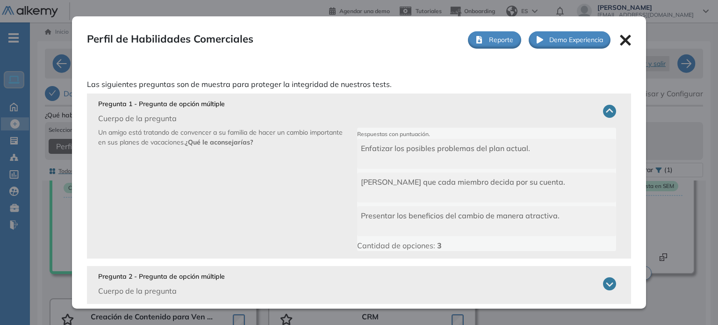
click at [609, 37] on div "Perfil de Habilidades Comerciales Intermedio Reporte Ver preguntas de muestra D…" at bounding box center [359, 39] width 574 height 47
click at [621, 41] on icon at bounding box center [625, 40] width 11 height 11
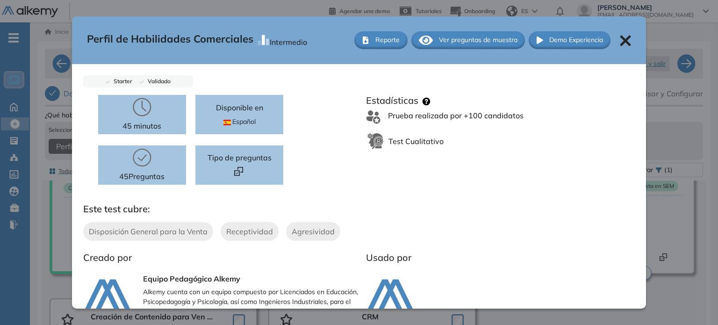
click at [620, 41] on icon at bounding box center [625, 40] width 11 height 11
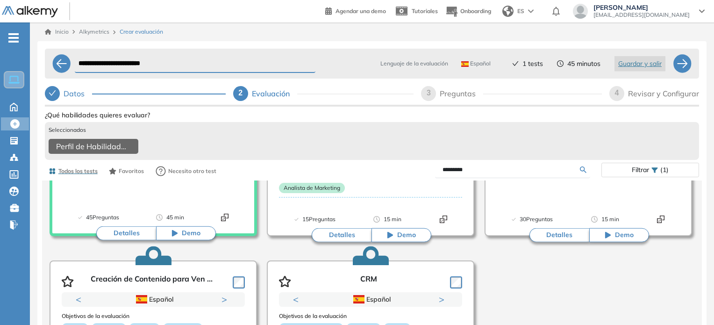
scroll to position [38, 0]
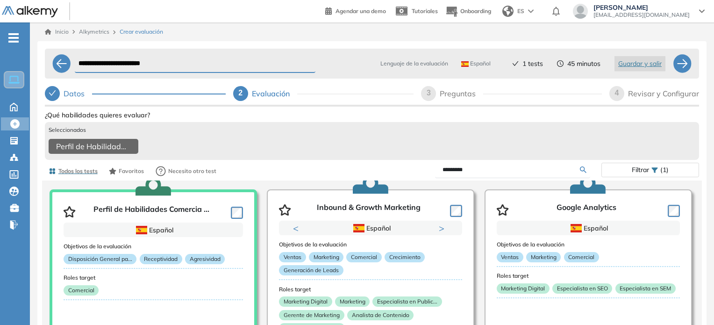
click at [480, 99] on div "Preguntas" at bounding box center [461, 93] width 43 height 15
select select "*****"
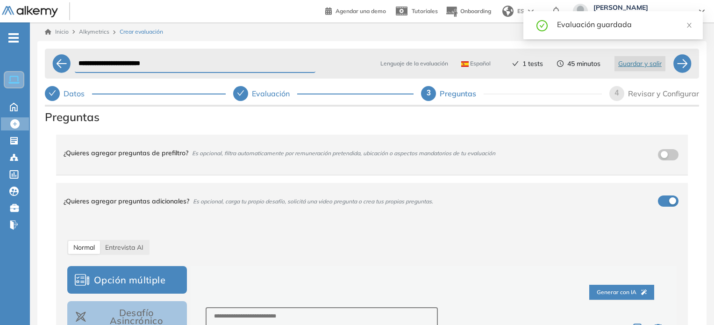
click at [260, 94] on div "Evaluación" at bounding box center [274, 93] width 45 height 15
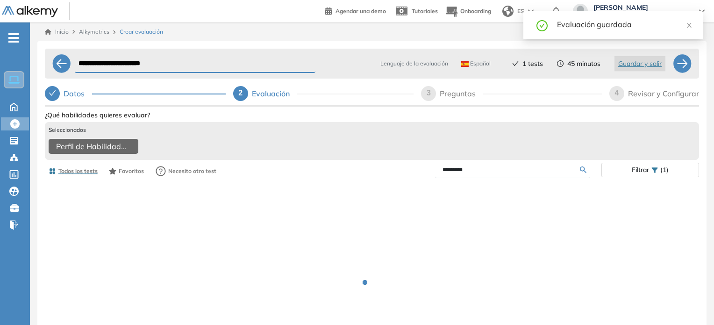
click at [482, 172] on input "*********" at bounding box center [511, 169] width 137 height 8
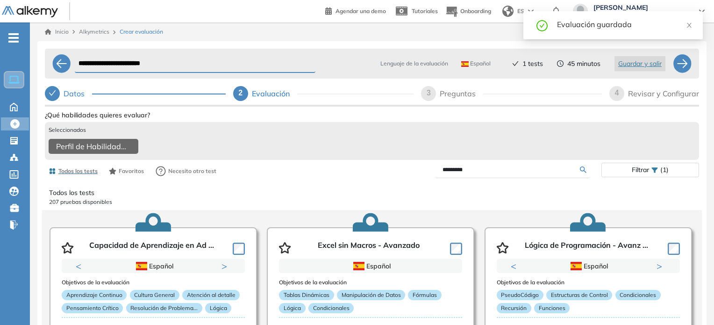
drag, startPoint x: 483, startPoint y: 173, endPoint x: 411, endPoint y: 166, distance: 72.3
click at [424, 166] on div "*********" at bounding box center [486, 170] width 229 height 16
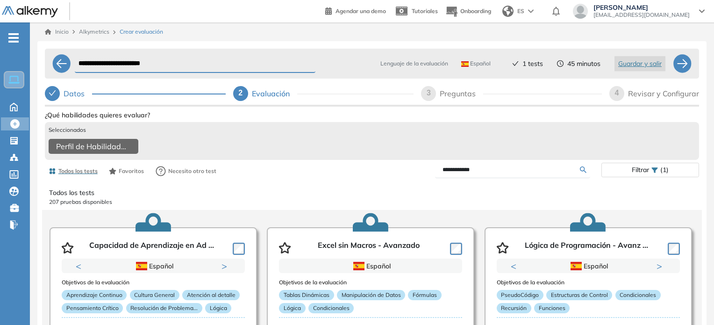
type input "**********"
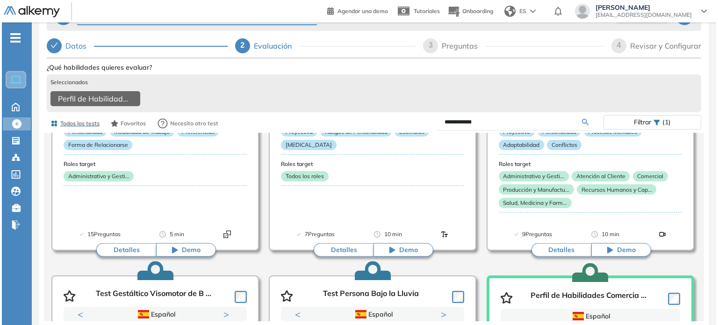
scroll to position [280, 0]
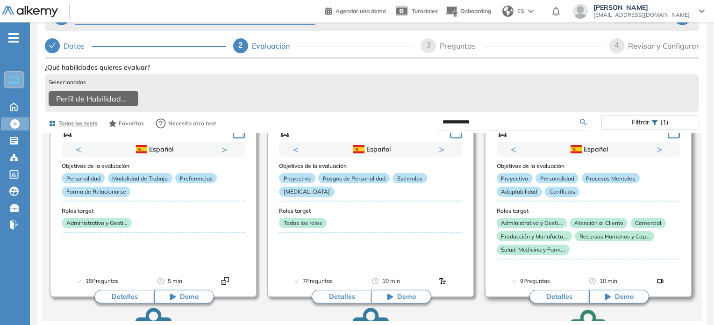
click at [564, 302] on button "Detalles" at bounding box center [560, 297] width 60 height 14
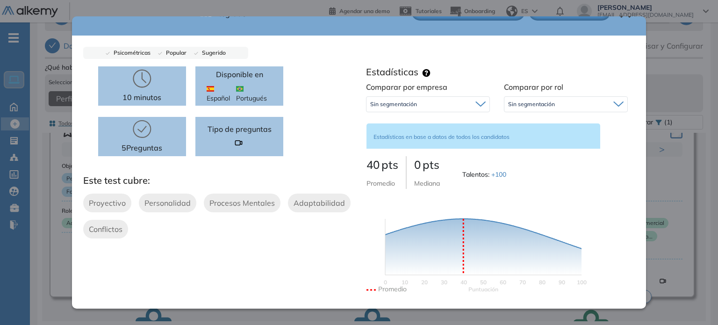
scroll to position [0, 0]
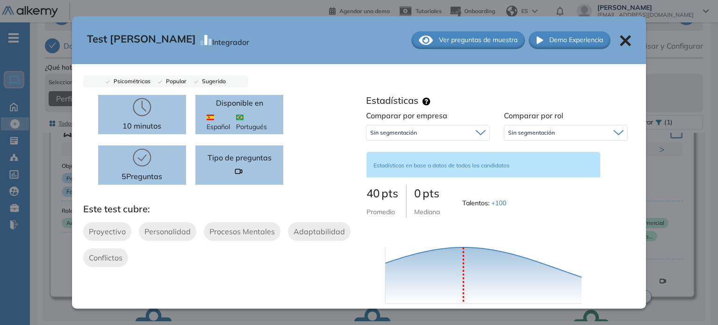
click at [469, 40] on span "Ver preguntas de muestra" at bounding box center [478, 40] width 79 height 10
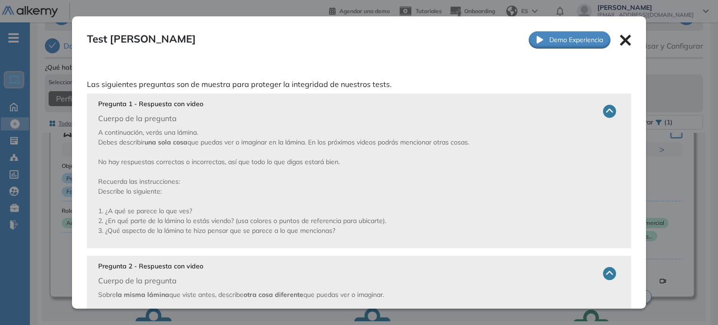
click at [620, 41] on icon at bounding box center [625, 40] width 11 height 11
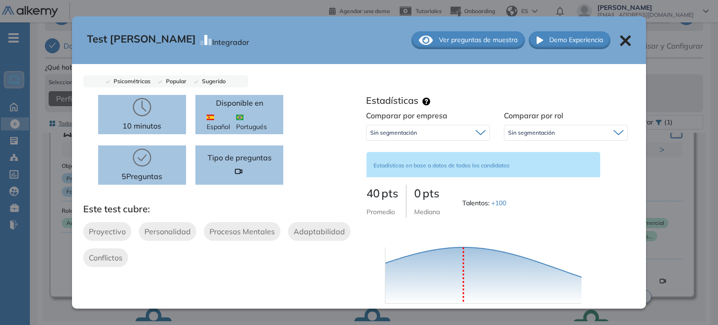
click at [620, 41] on icon at bounding box center [625, 40] width 11 height 11
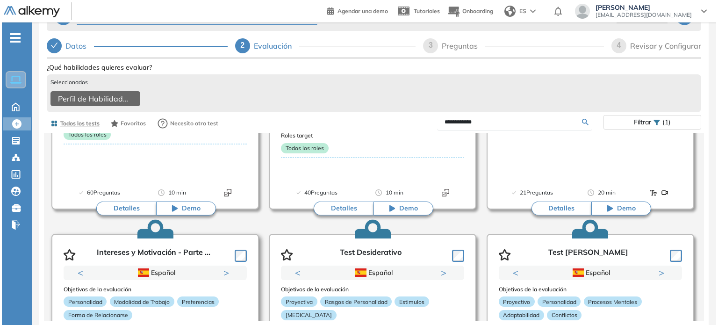
scroll to position [280, 0]
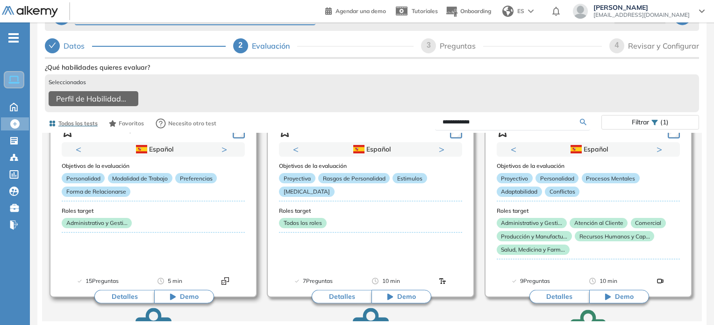
click at [132, 296] on button "Detalles" at bounding box center [124, 297] width 60 height 14
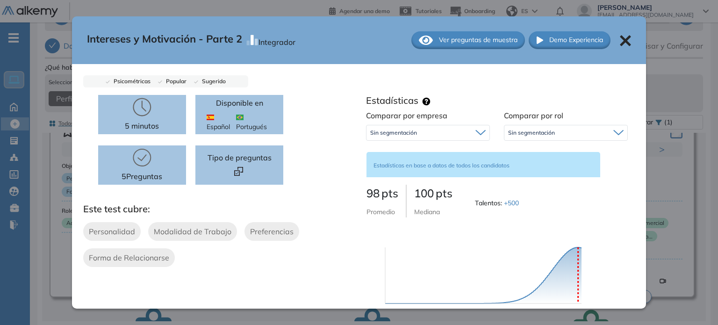
click at [439, 44] on span "Ver preguntas de muestra" at bounding box center [478, 40] width 79 height 10
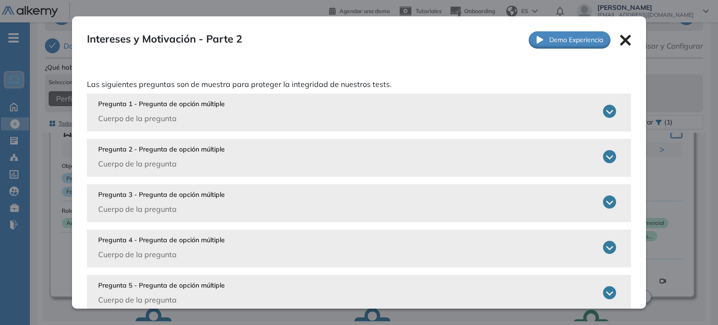
click at [602, 163] on div "Pregunta 2 - Pregunta de opción múltiple Cuerpo de la pregunta" at bounding box center [357, 156] width 518 height 25
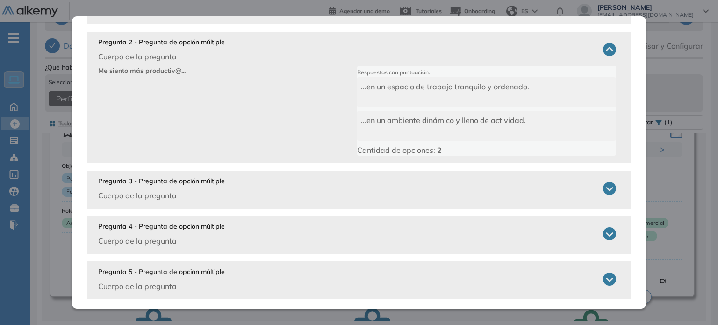
scroll to position [116, 0]
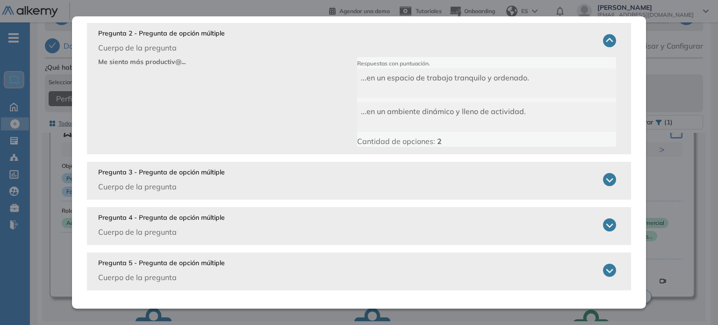
click at [607, 177] on icon at bounding box center [609, 179] width 13 height 13
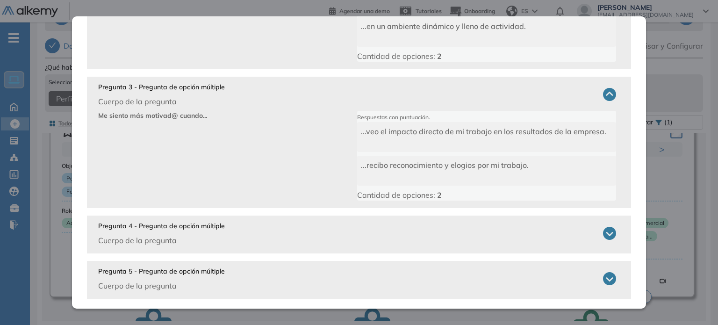
scroll to position [209, 0]
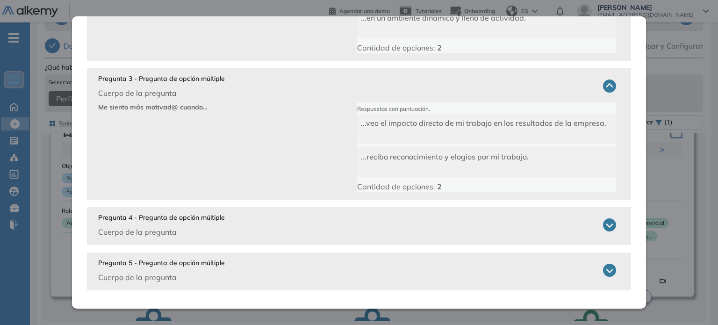
click at [604, 221] on icon at bounding box center [609, 224] width 13 height 13
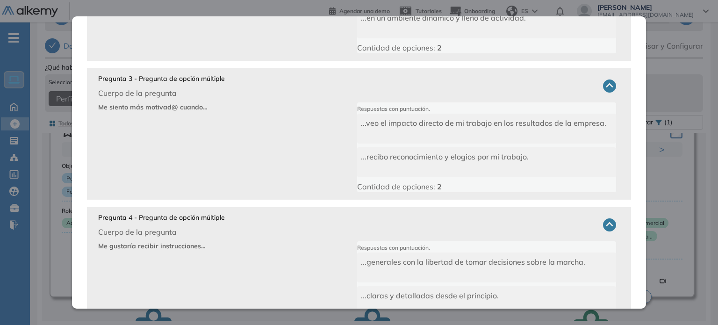
scroll to position [303, 0]
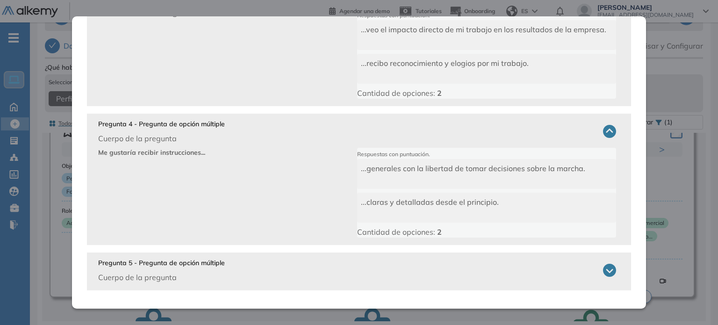
click at [603, 271] on icon at bounding box center [609, 270] width 13 height 13
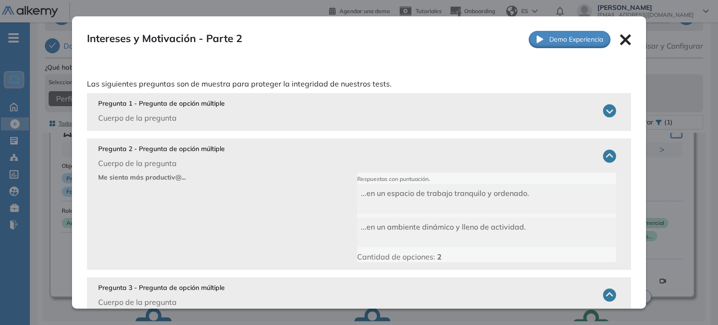
scroll to position [0, 0]
click at [620, 41] on icon at bounding box center [625, 40] width 11 height 11
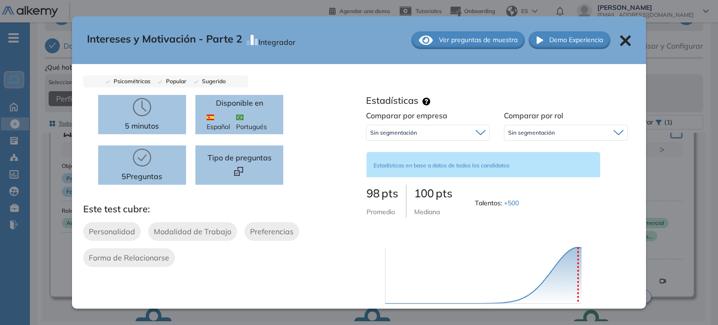
click at [623, 33] on div "Intereses y Motivación - Parte 2 Integrador Ver preguntas de muestra Demo Exper…" at bounding box center [359, 40] width 574 height 48
click at [620, 39] on icon at bounding box center [625, 40] width 11 height 11
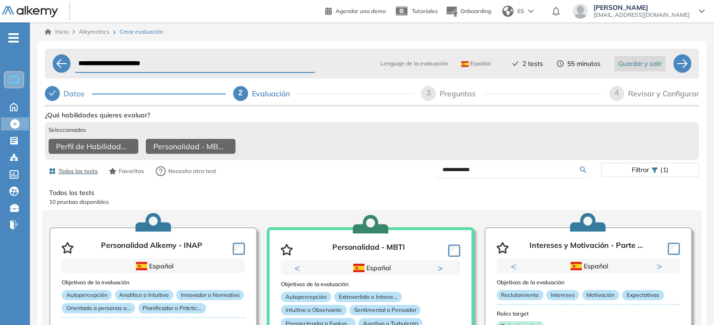
click at [656, 64] on span "Guardar y salir" at bounding box center [639, 63] width 43 height 10
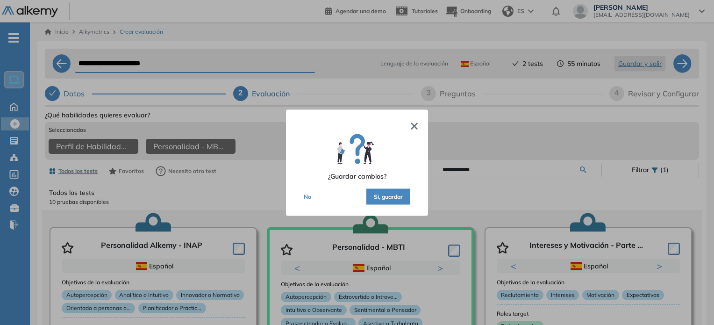
click at [389, 197] on button "Si, guardar" at bounding box center [388, 196] width 44 height 16
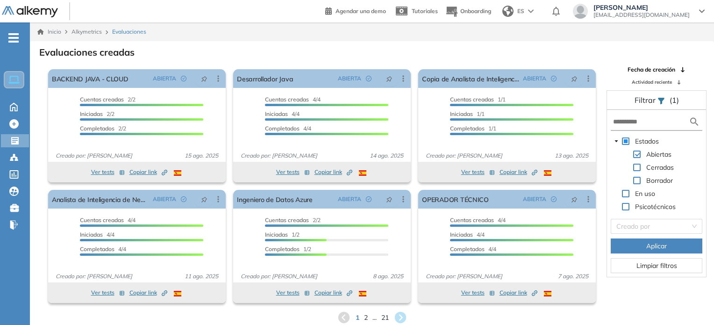
click at [637, 182] on span at bounding box center [636, 180] width 7 height 7
click at [639, 155] on span at bounding box center [636, 153] width 7 height 7
click at [654, 246] on span "Aplicar" at bounding box center [656, 246] width 21 height 10
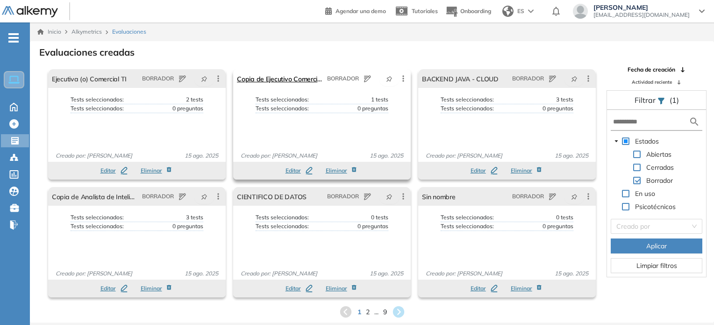
click at [403, 80] on icon at bounding box center [402, 78] width 1 height 6
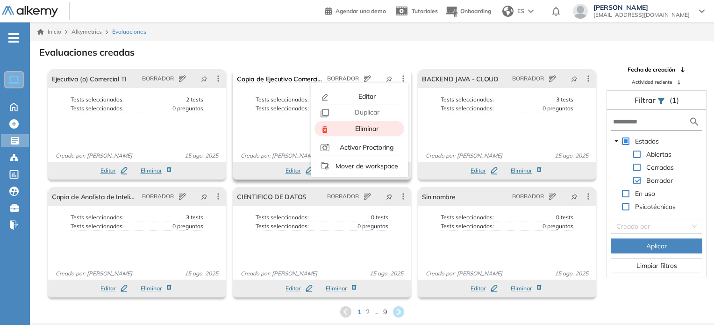
click at [376, 129] on span "Eliminar" at bounding box center [365, 128] width 25 height 8
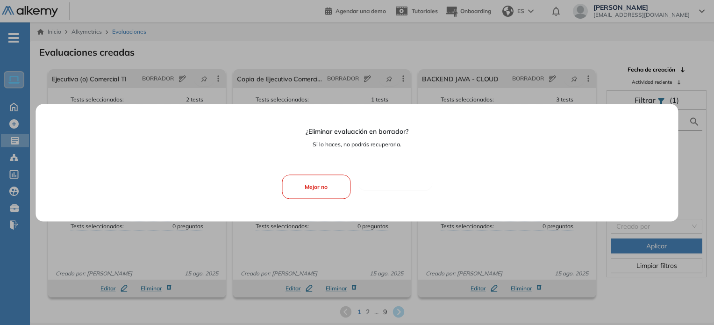
click at [400, 181] on button "Si, eliminar" at bounding box center [395, 182] width 74 height 15
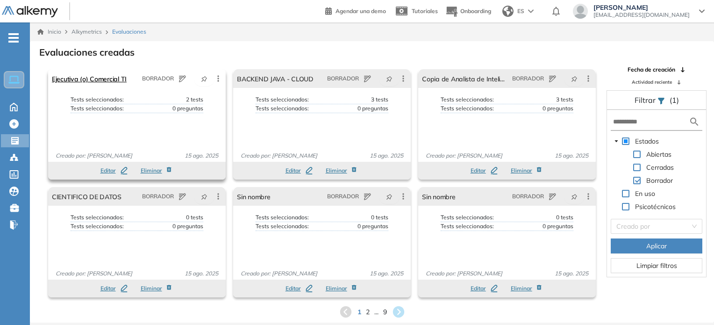
click at [217, 79] on icon at bounding box center [218, 78] width 9 height 9
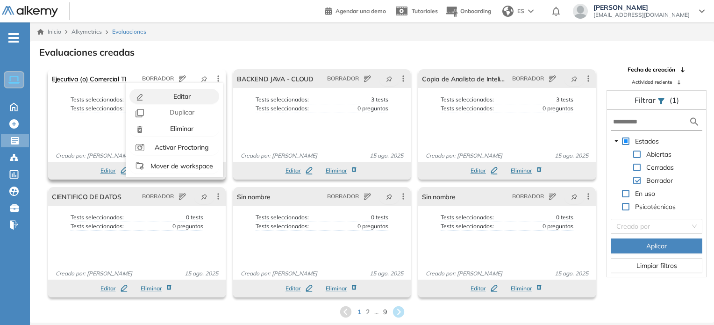
click at [186, 94] on span "Editar" at bounding box center [181, 96] width 19 height 8
click at [174, 93] on span "Editar" at bounding box center [181, 96] width 19 height 8
click at [148, 91] on div "Editar" at bounding box center [181, 96] width 69 height 10
click at [176, 95] on span "Editar" at bounding box center [181, 96] width 19 height 8
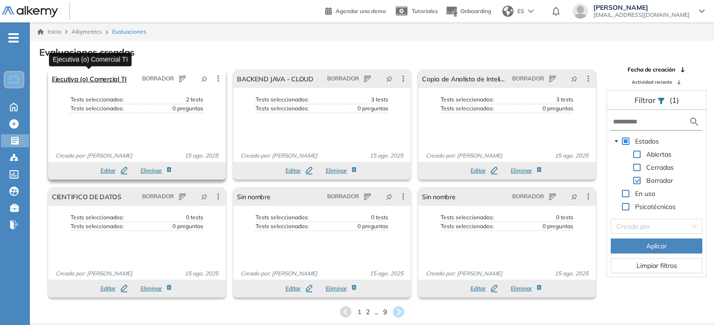
click at [109, 82] on link "Ejecutiva (o) Comercial TI" at bounding box center [89, 78] width 75 height 19
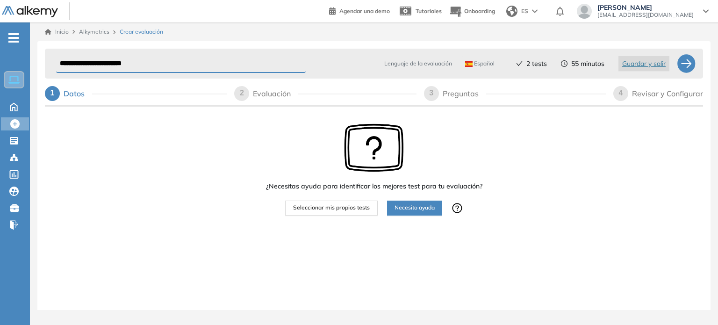
click at [251, 91] on div "2 Evaluación" at bounding box center [325, 93] width 182 height 15
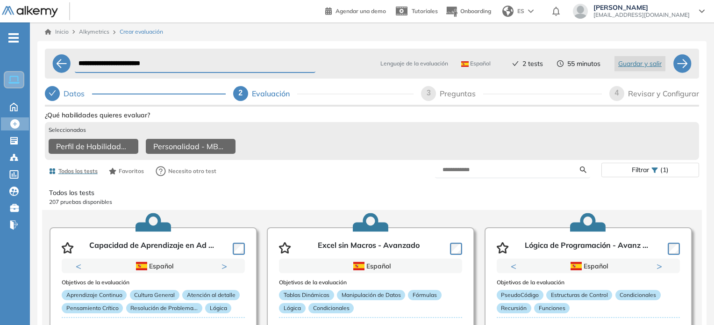
click at [433, 93] on div "3" at bounding box center [428, 93] width 15 height 15
select select "*****"
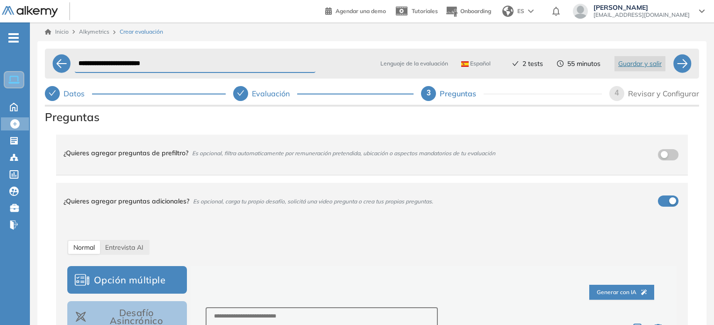
click at [613, 96] on div "4" at bounding box center [616, 93] width 15 height 15
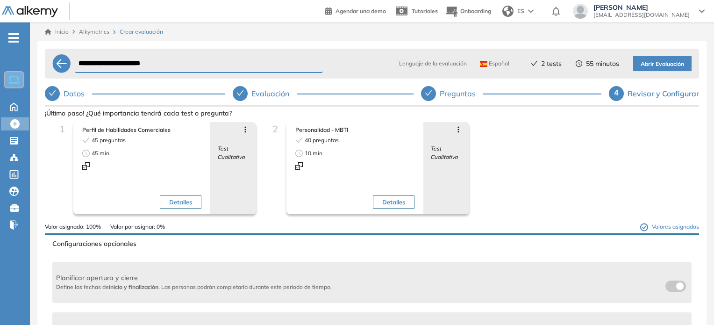
click at [669, 64] on span "Abrir Evaluación" at bounding box center [662, 64] width 43 height 9
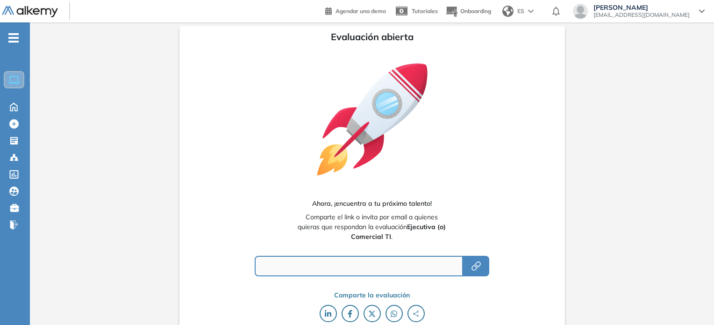
type input "**********"
click at [480, 267] on icon "button" at bounding box center [476, 265] width 11 height 11
